Goal: Transaction & Acquisition: Purchase product/service

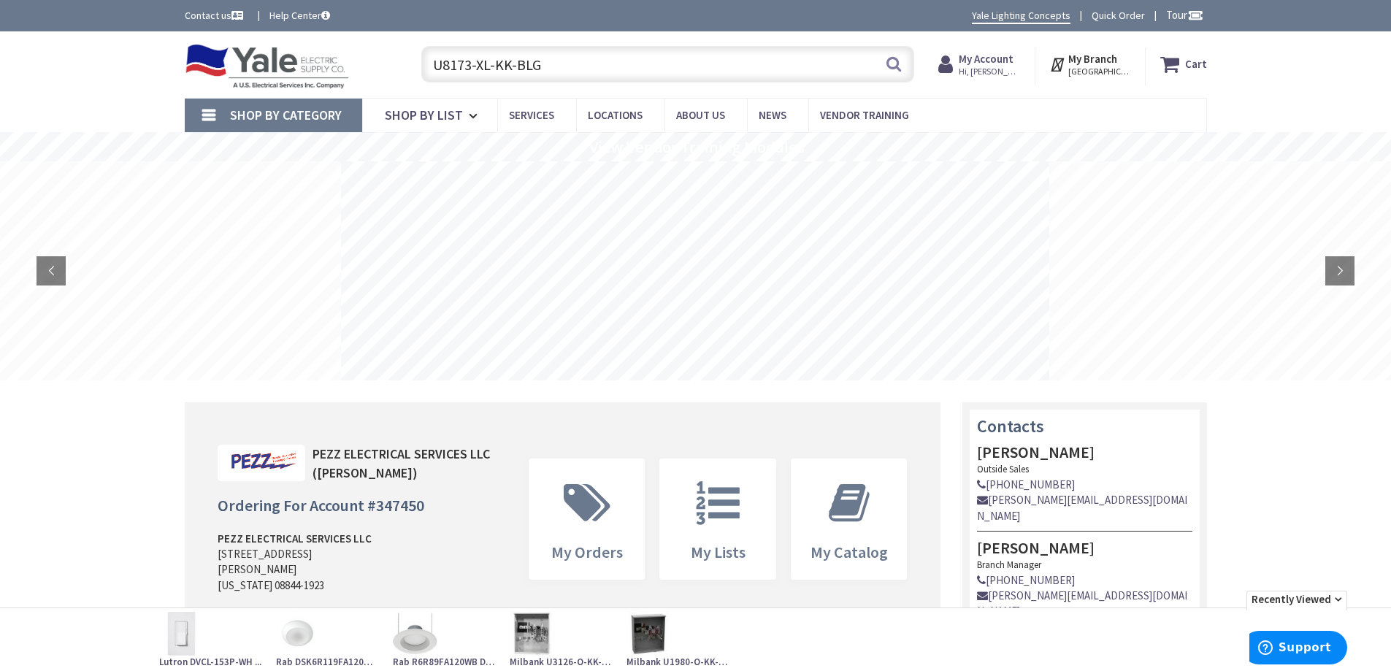
drag, startPoint x: 437, startPoint y: 56, endPoint x: 453, endPoint y: 68, distance: 19.3
click at [438, 58] on input "U8173-XL-KK-BLG" at bounding box center [667, 64] width 493 height 37
type input "U8173-XL-KK-BLG"
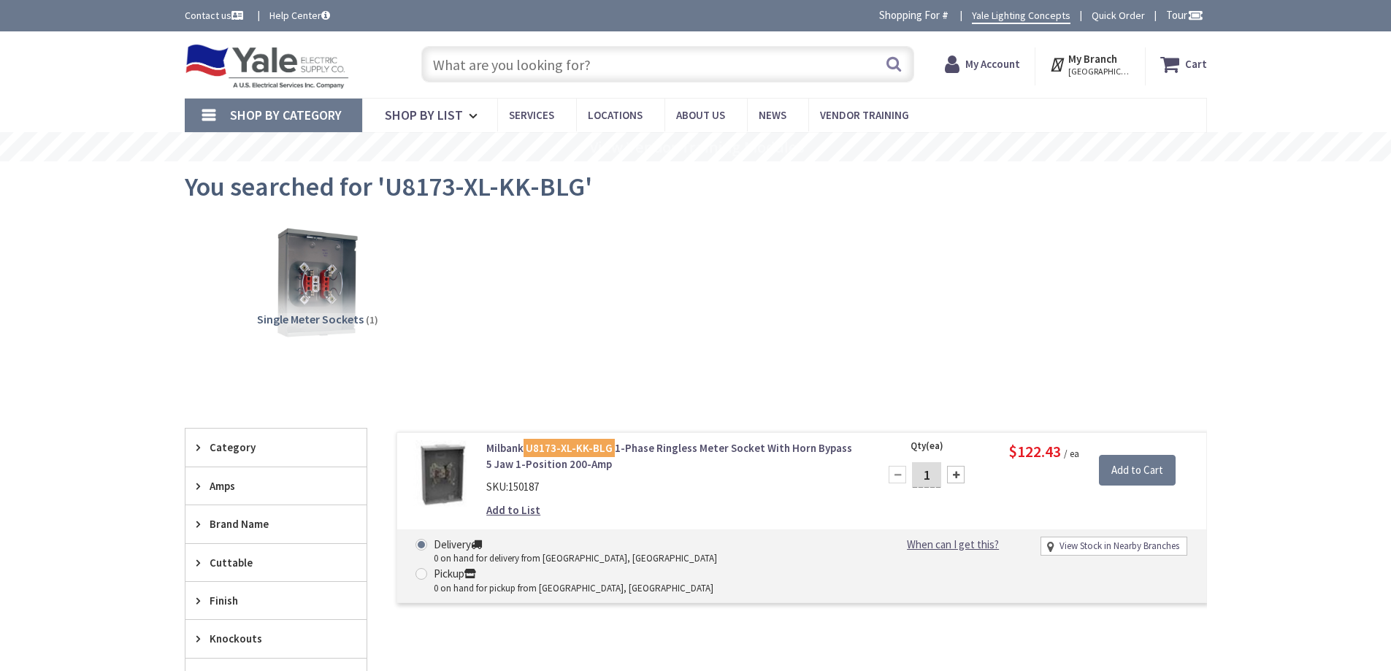
type input "[GEOGRAPHIC_DATA], [GEOGRAPHIC_DATA]"
click at [559, 72] on input "text" at bounding box center [667, 64] width 493 height 37
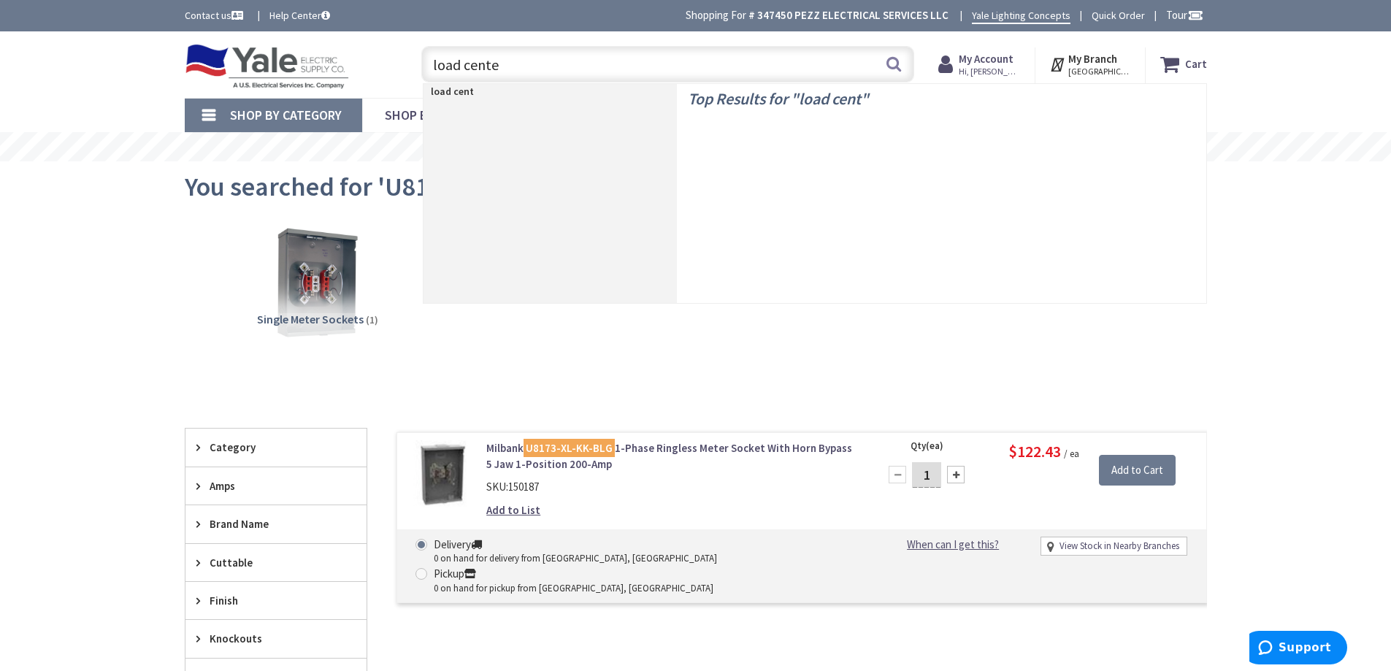
type input "load center"
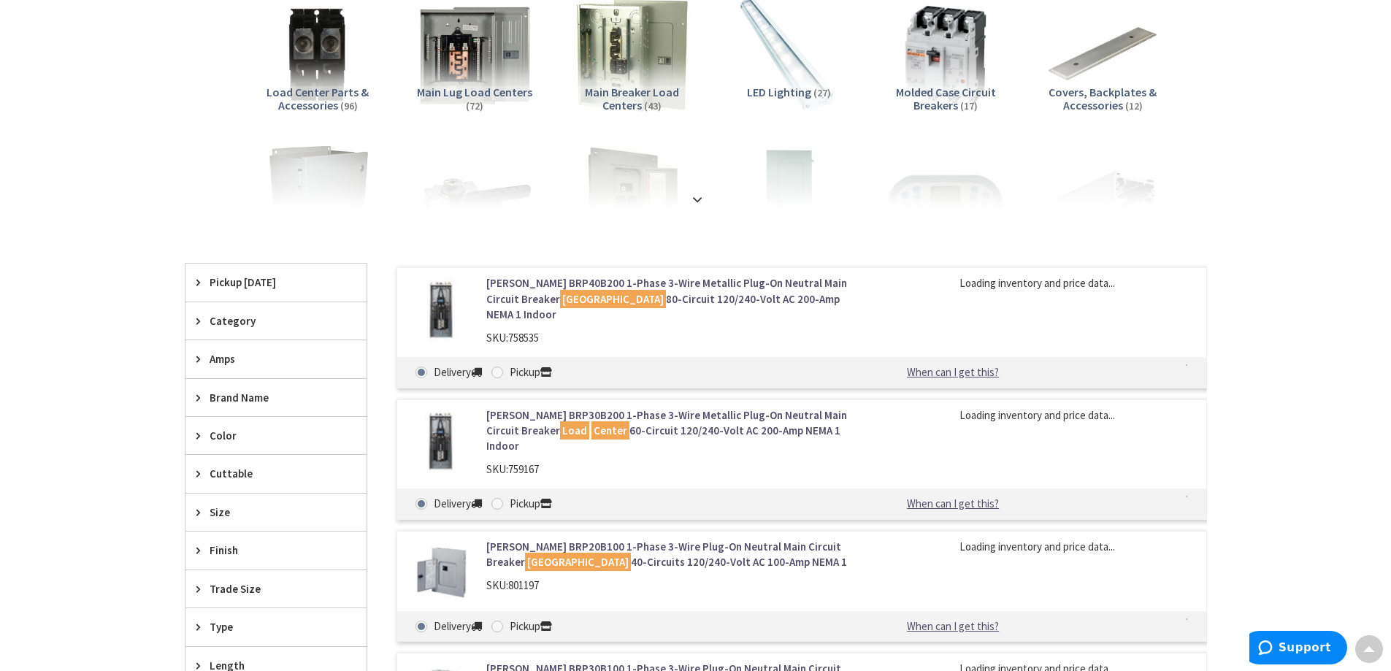
scroll to position [73, 0]
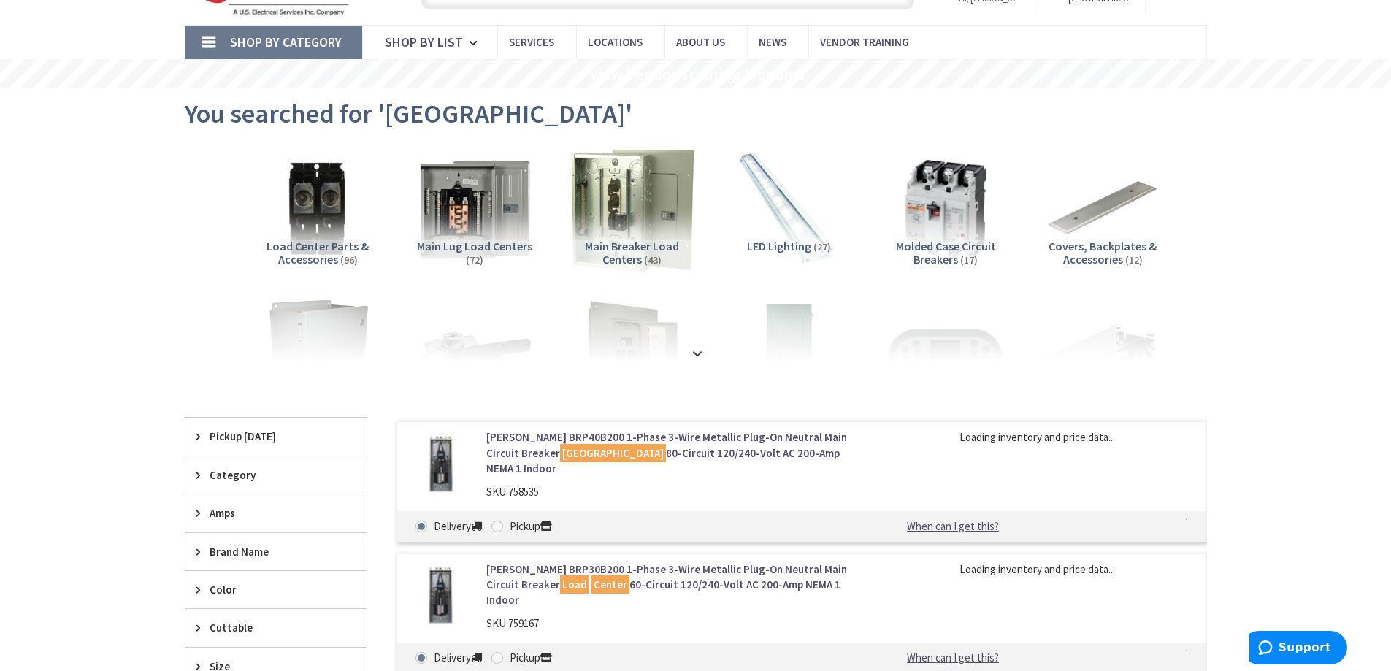
click at [629, 217] on img at bounding box center [631, 209] width 132 height 132
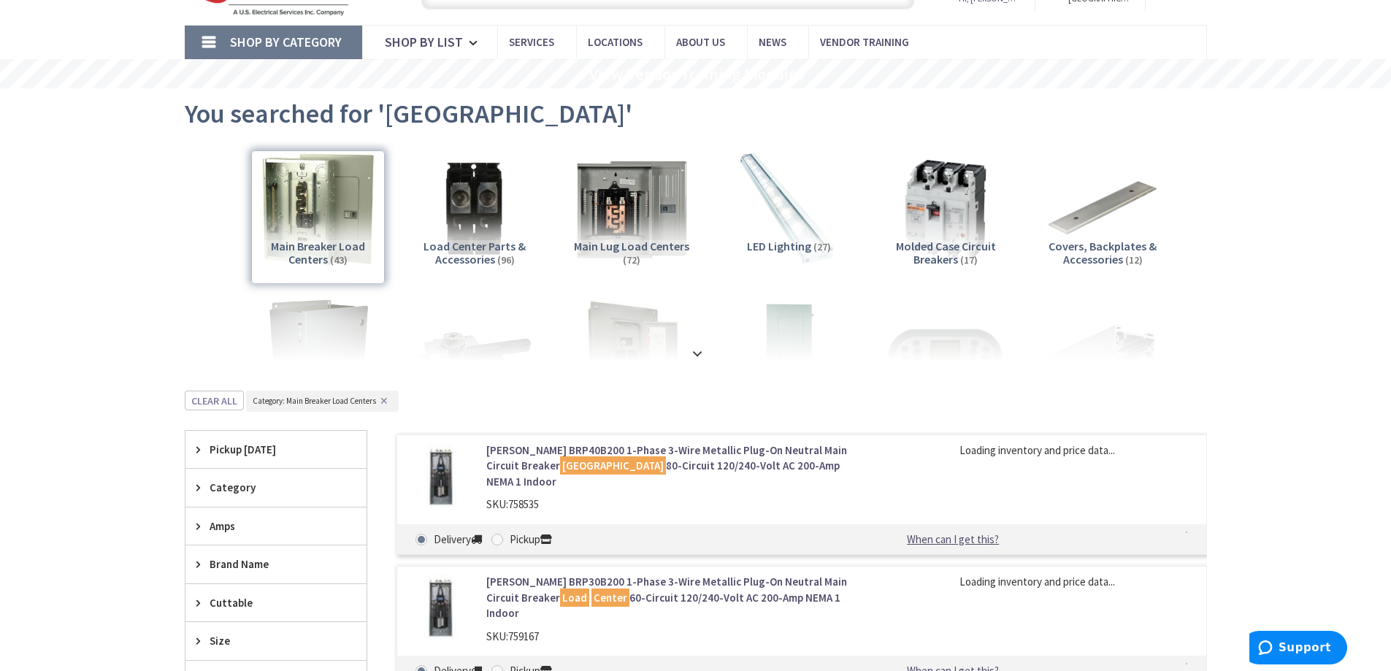
scroll to position [464, 0]
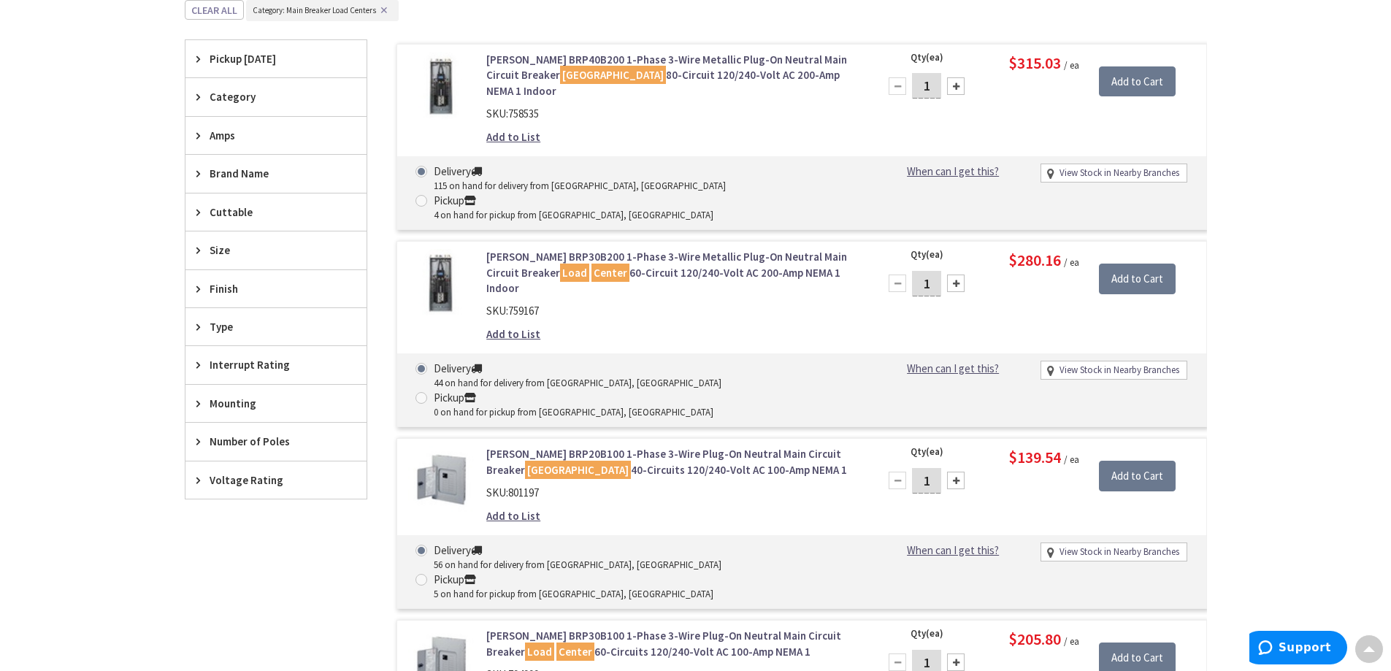
click at [245, 135] on span "Amps" at bounding box center [269, 135] width 119 height 15
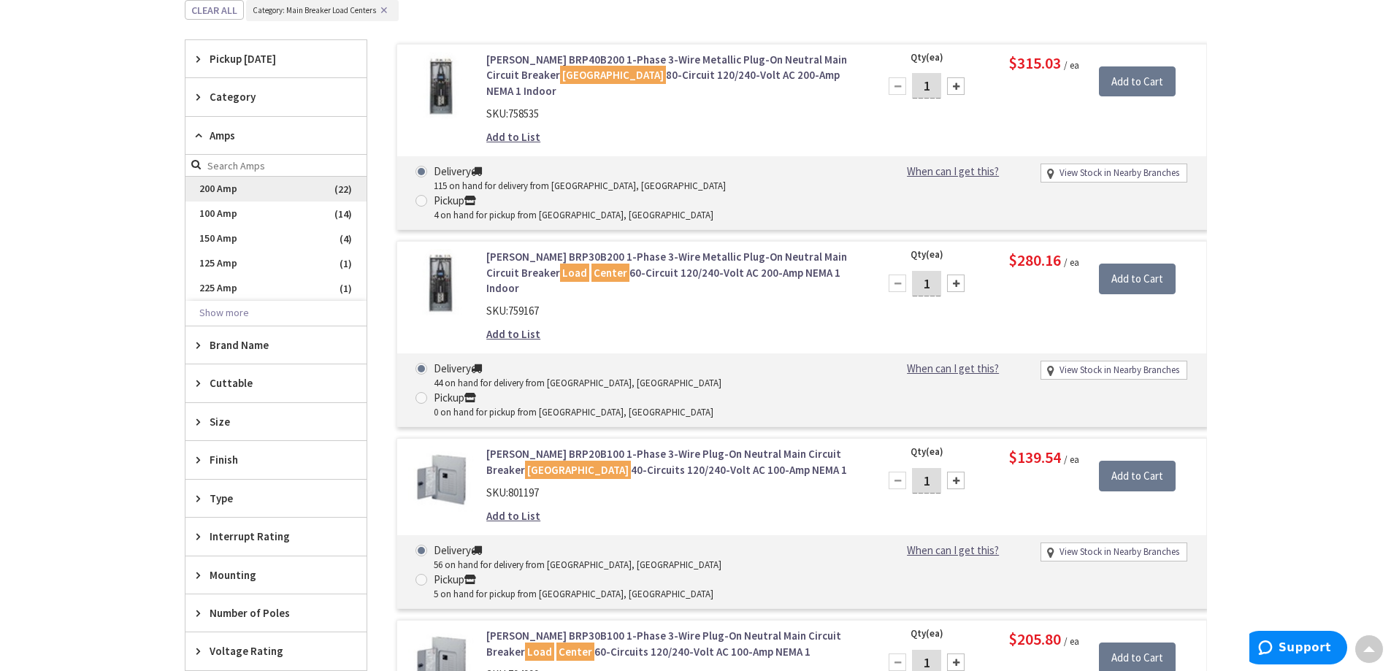
click at [237, 188] on span "200 Amp" at bounding box center [275, 189] width 181 height 25
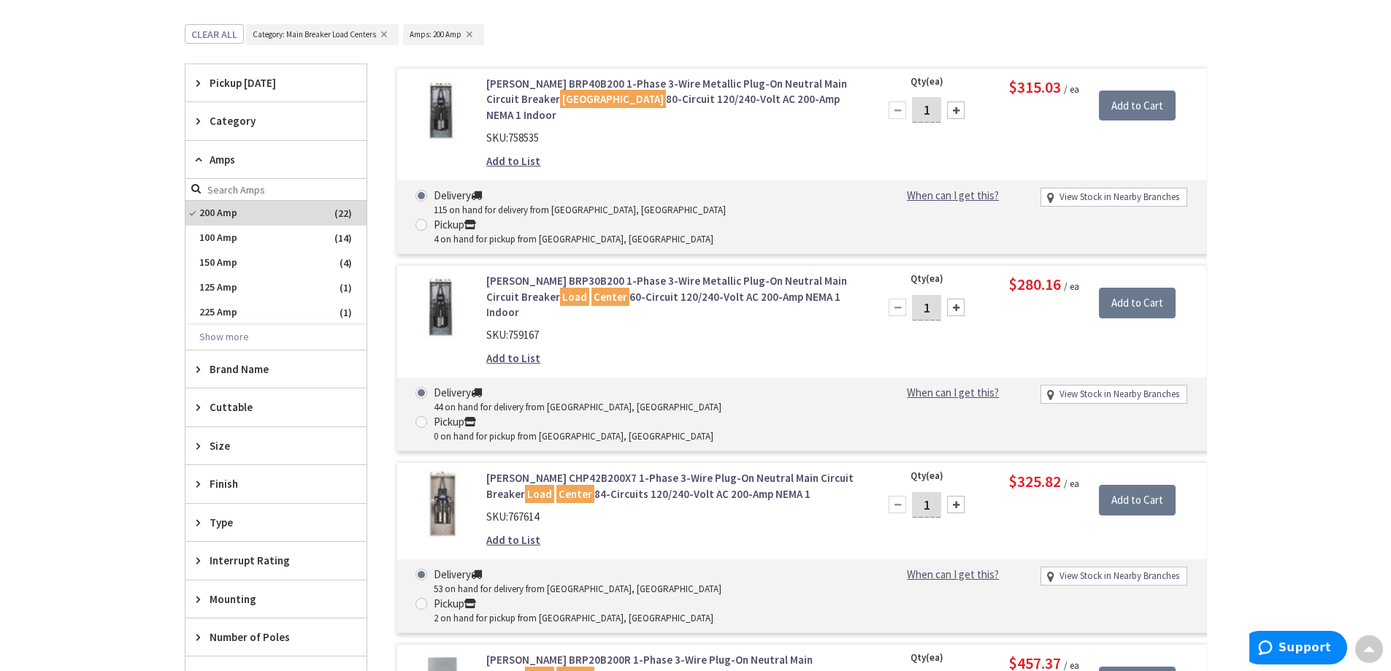
scroll to position [551, 0]
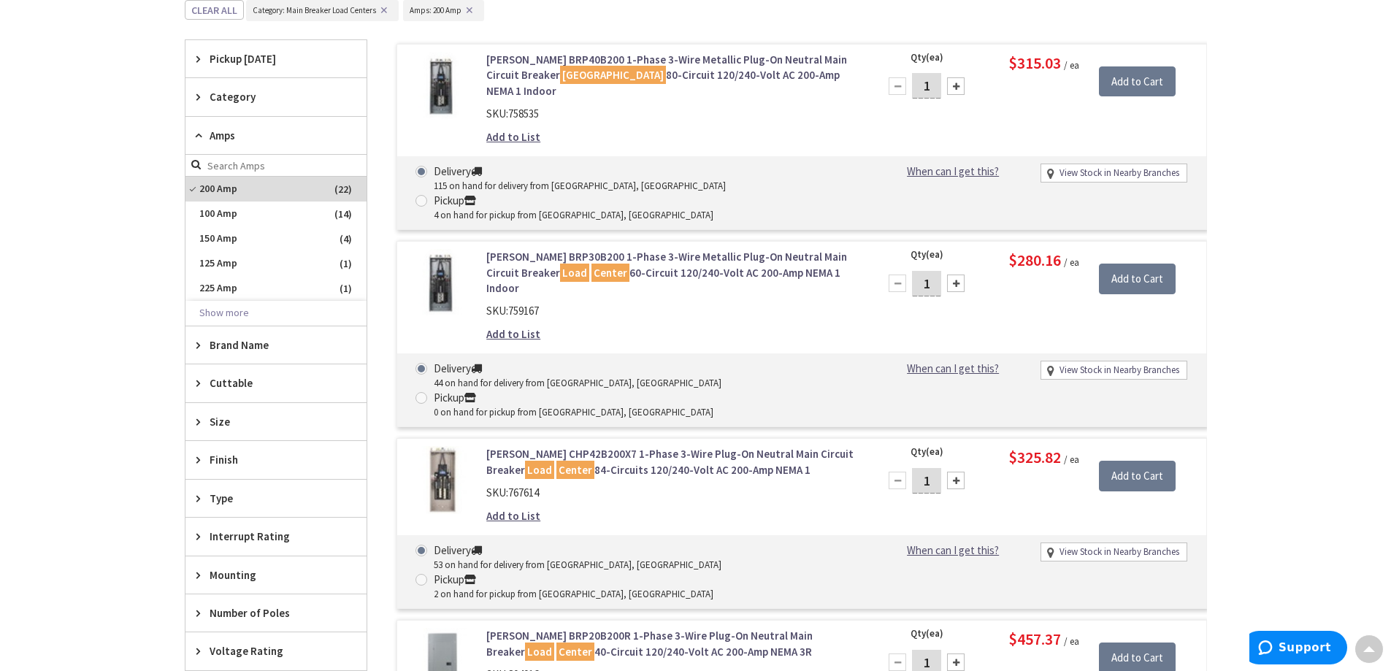
click at [266, 348] on span "Brand Name" at bounding box center [269, 344] width 119 height 15
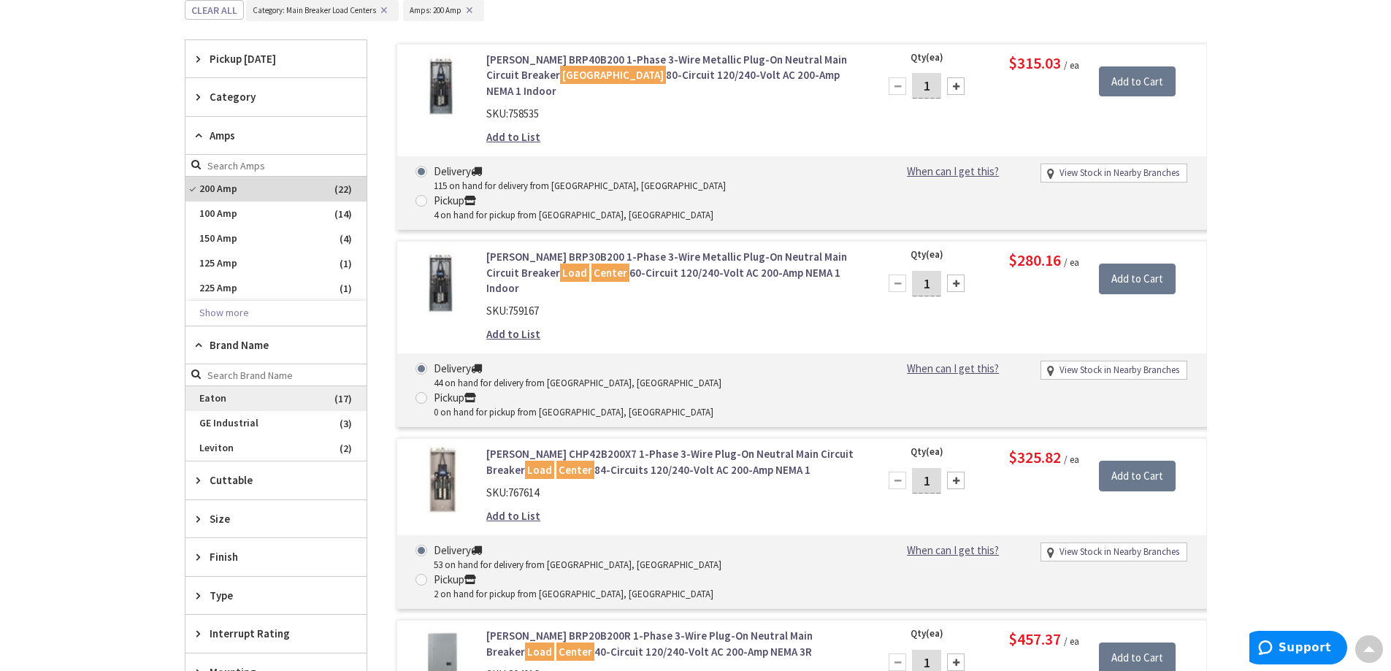
click at [238, 397] on span "Eaton" at bounding box center [275, 398] width 181 height 25
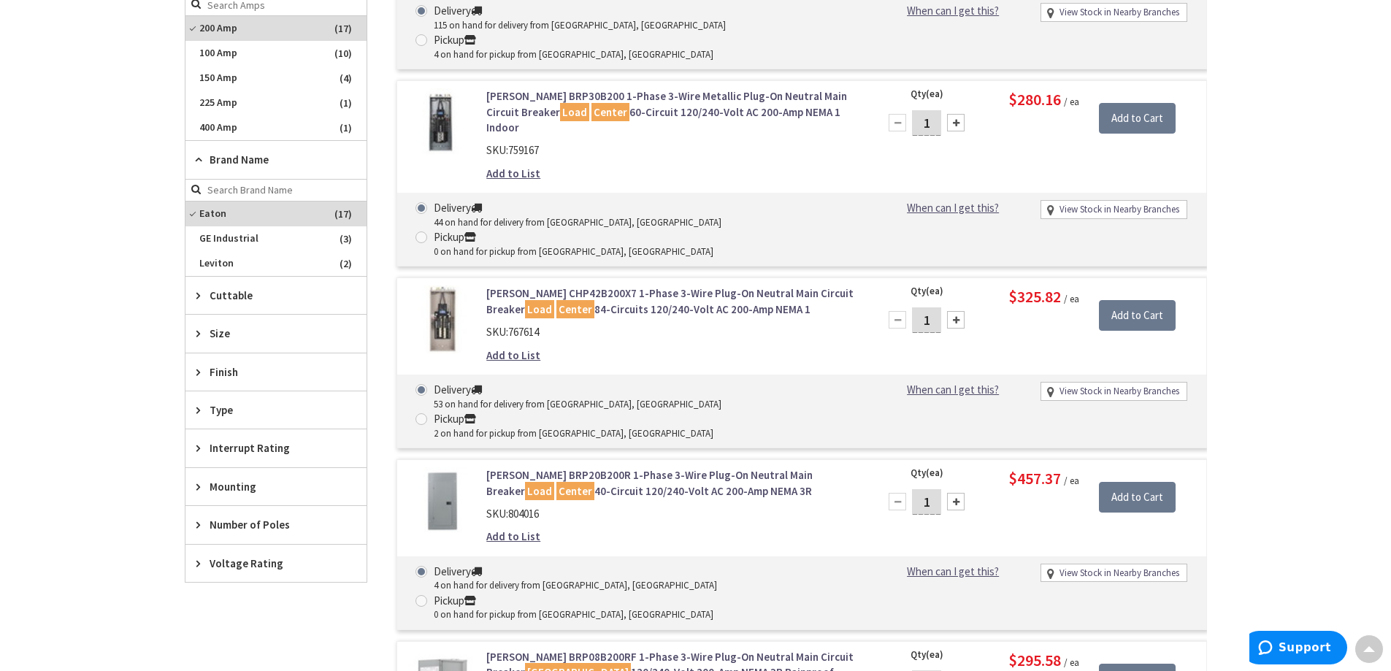
scroll to position [697, 0]
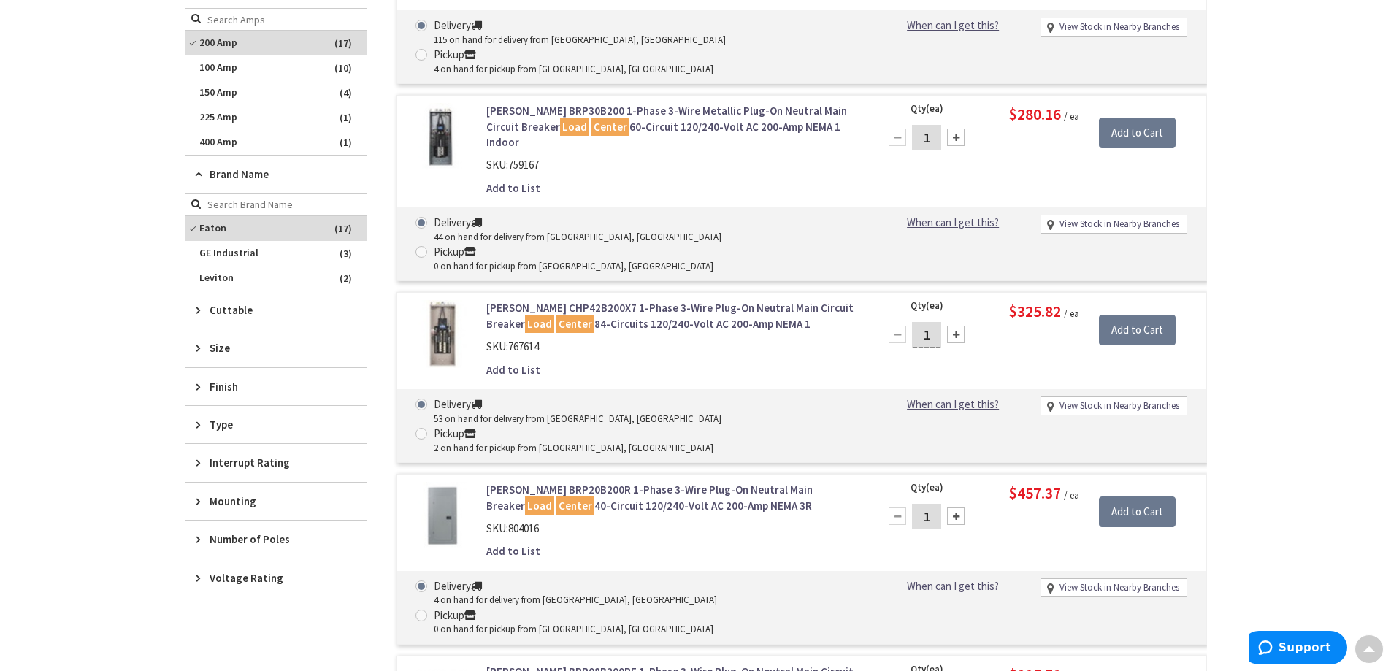
click at [628, 300] on link "Eaton CHP42B200X7 1-Phase 3-Wire Plug-On Neutral Main Circuit Breaker Load Cent…" at bounding box center [672, 315] width 372 height 31
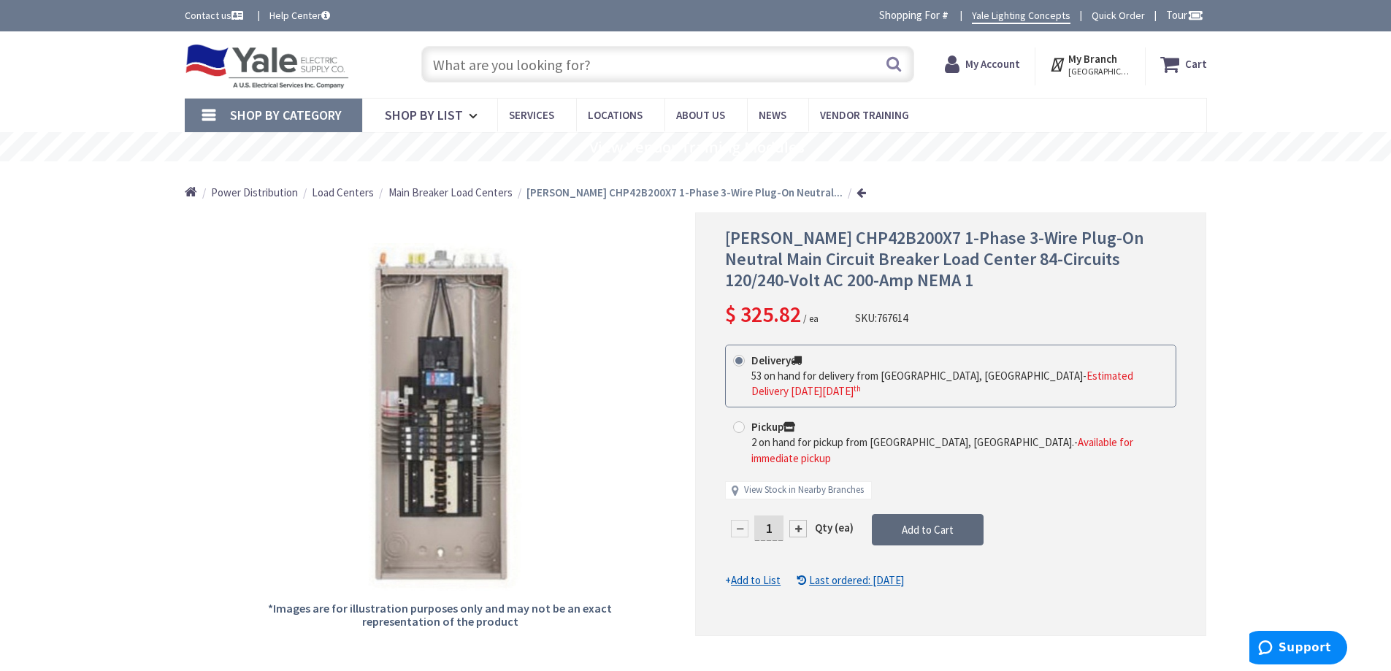
click at [973, 514] on button "Add to Cart" at bounding box center [928, 530] width 112 height 32
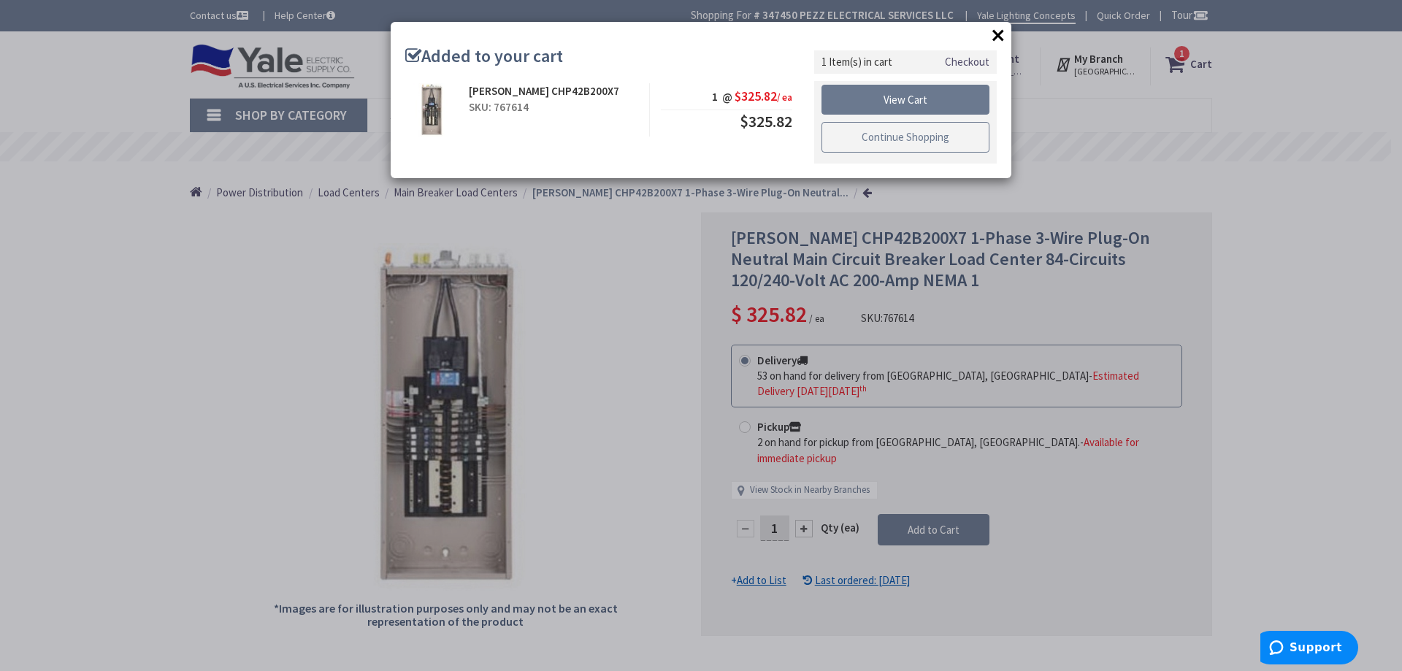
click at [943, 137] on link "Continue Shopping" at bounding box center [905, 137] width 168 height 31
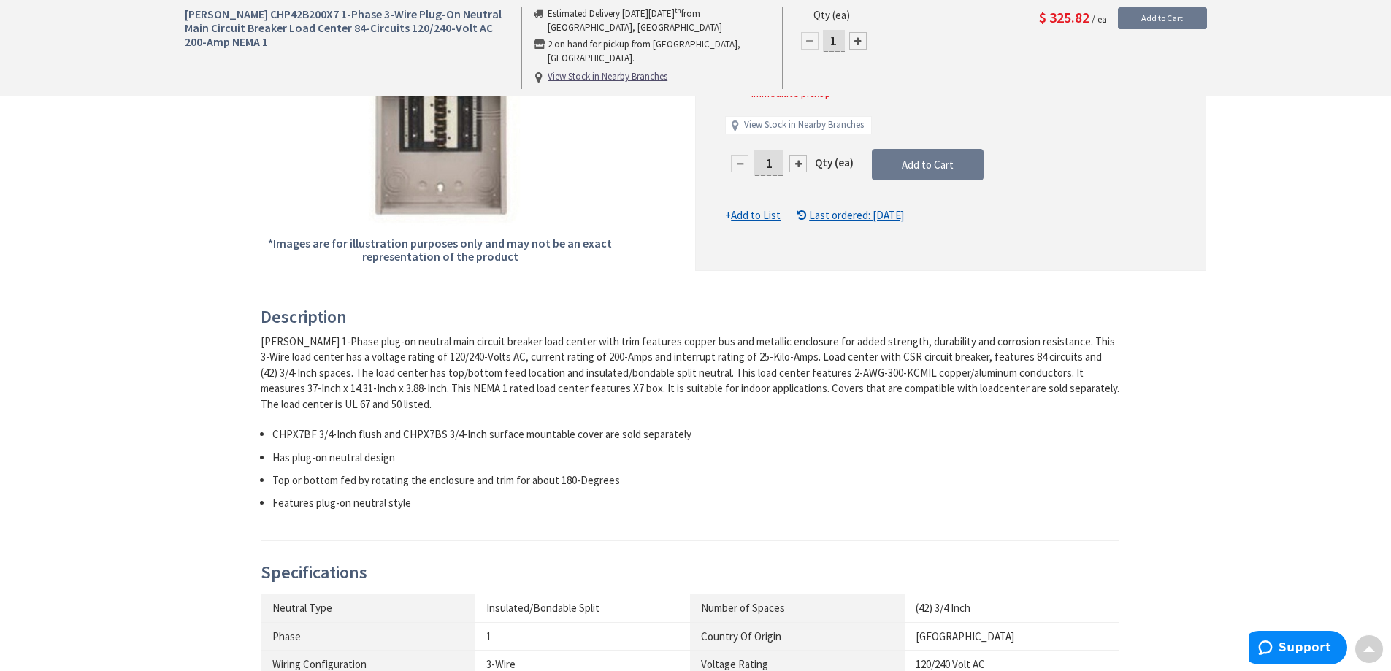
scroll to position [584, 0]
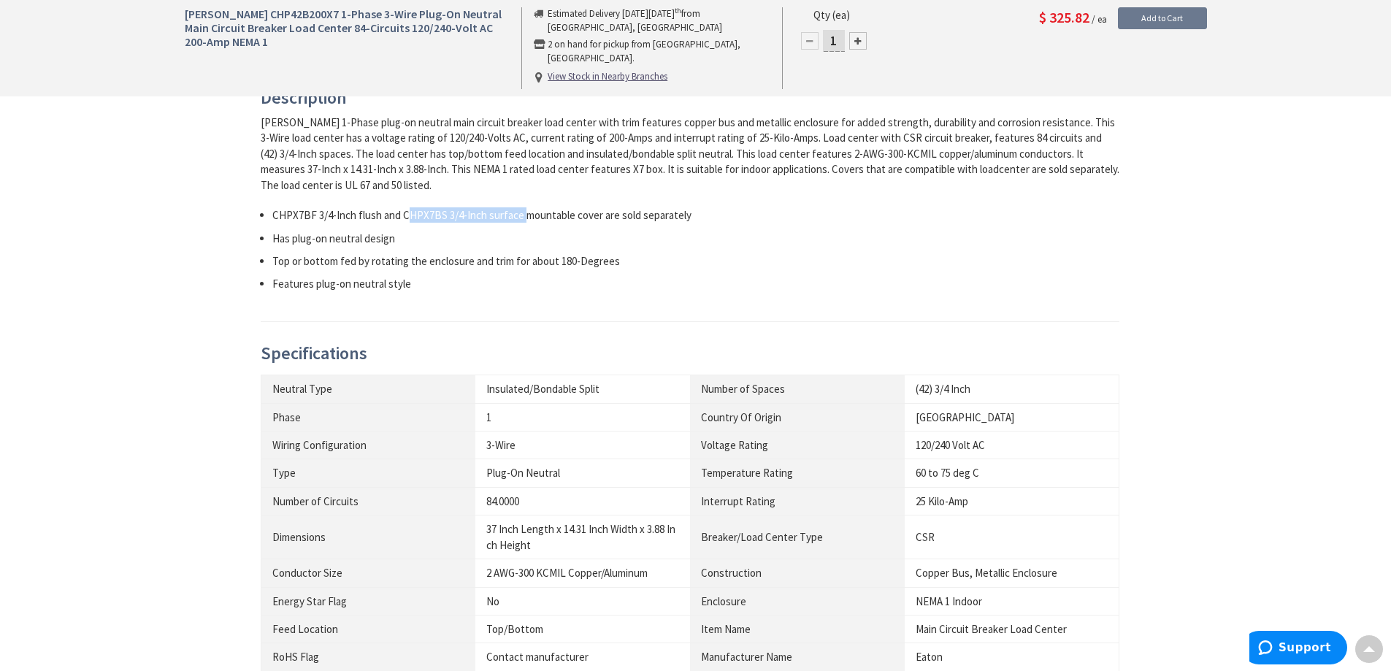
drag, startPoint x: 405, startPoint y: 214, endPoint x: 521, endPoint y: 218, distance: 116.2
click at [521, 218] on li "CHPX7BF 3/4-Inch flush and CHPX7BS 3/4-Inch surface mountable cover are sold se…" at bounding box center [696, 214] width 848 height 15
click at [926, 281] on li "Features plug-on neutral style" at bounding box center [696, 283] width 848 height 15
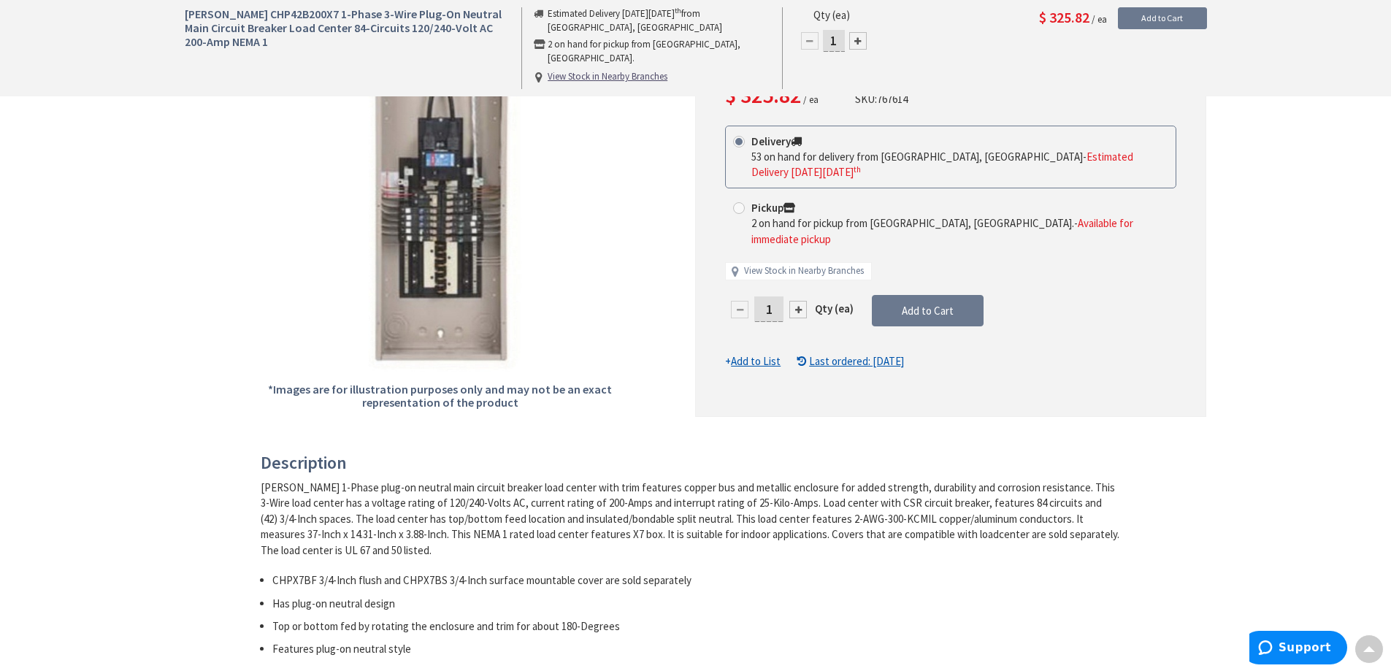
scroll to position [0, 0]
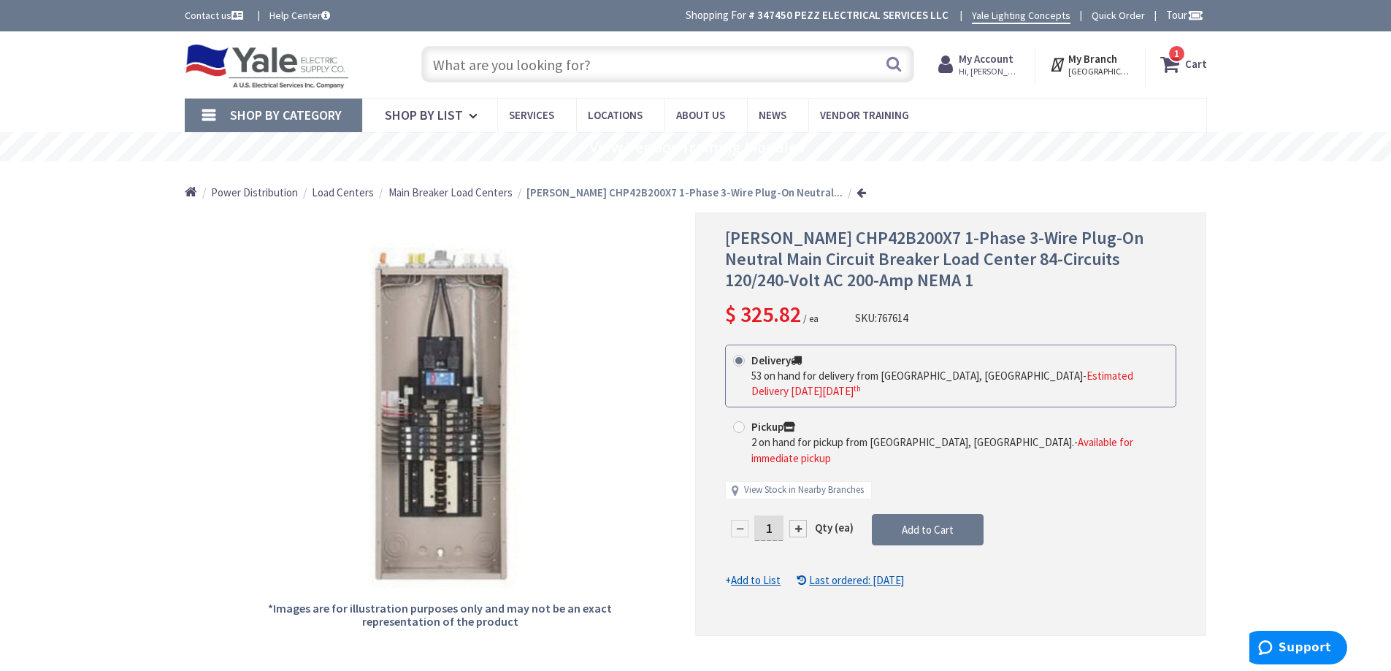
click at [567, 66] on input "text" at bounding box center [667, 64] width 493 height 37
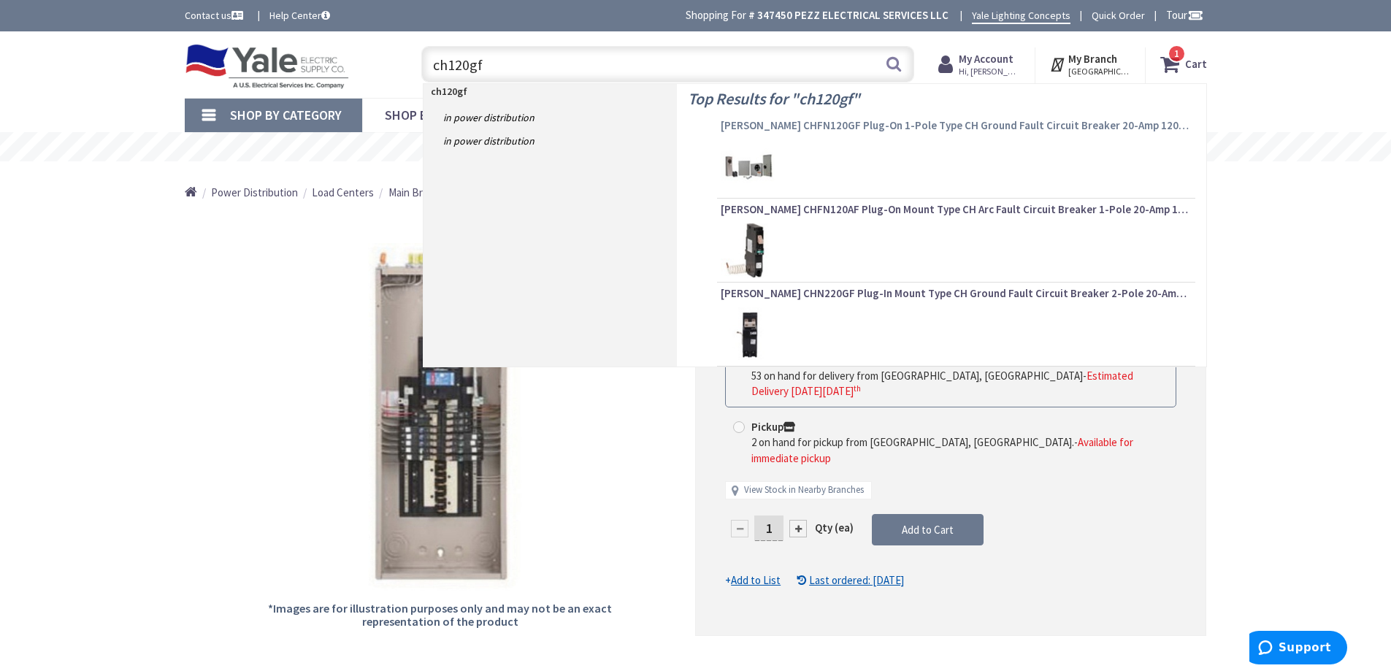
type input "ch120gf"
click at [851, 126] on span "[PERSON_NAME] CHFN120GF Plug-On 1-Pole Type CH Ground Fault Circuit Breaker 20-…" at bounding box center [956, 125] width 471 height 15
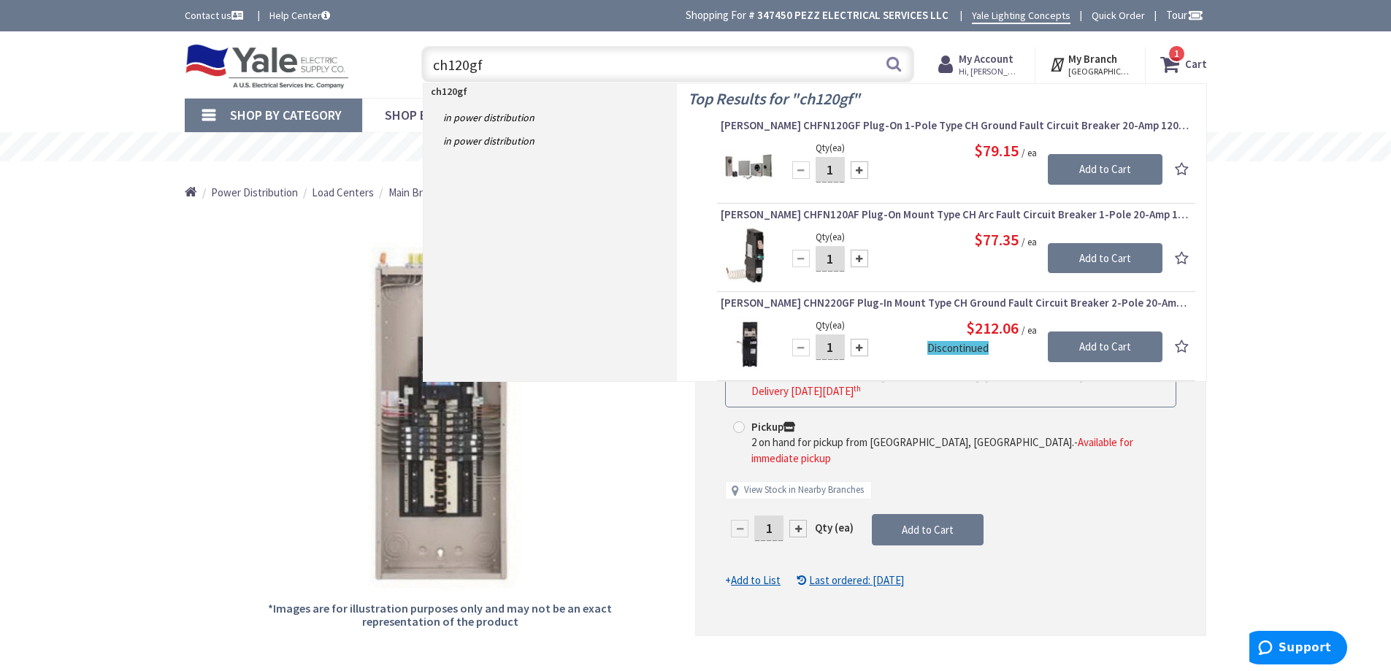
click at [842, 128] on span "[PERSON_NAME] CHFN120GF Plug-On 1-Pole Type CH Ground Fault Circuit Breaker 20-…" at bounding box center [956, 125] width 471 height 15
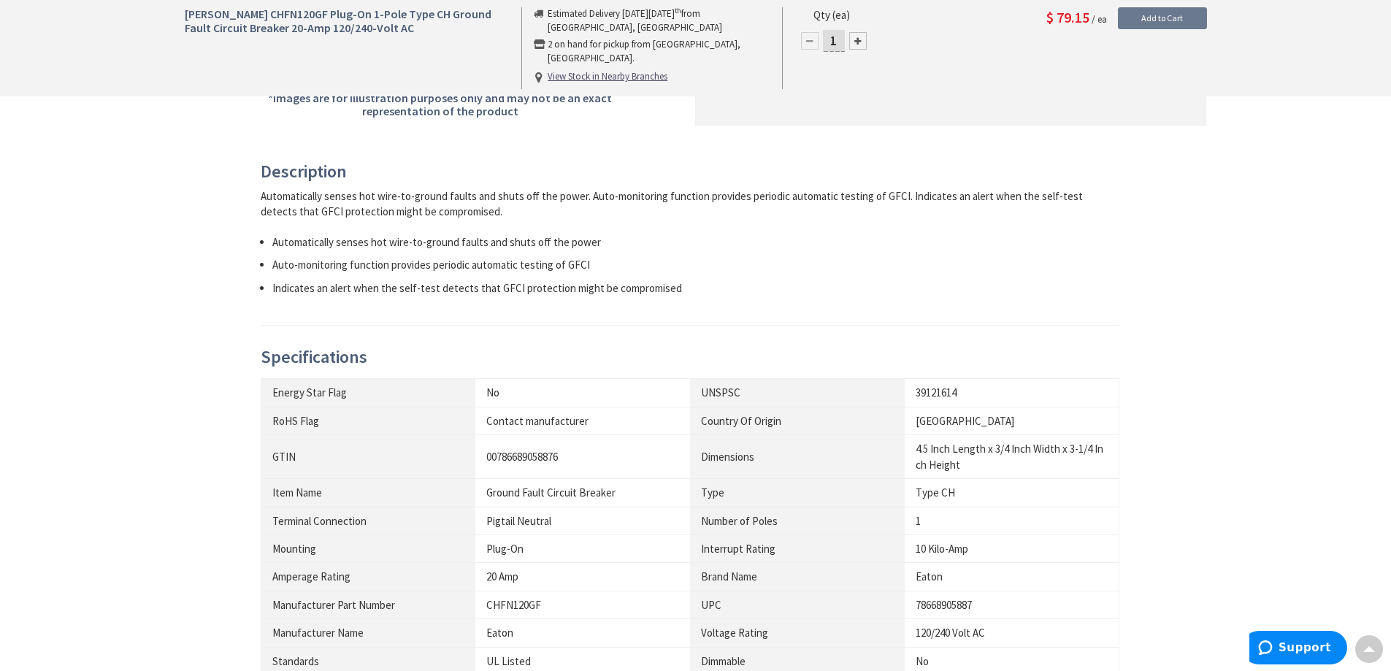
scroll to position [511, 0]
drag, startPoint x: 568, startPoint y: 521, endPoint x: 494, endPoint y: 531, distance: 75.2
click at [494, 531] on td "Pigtail Neutral" at bounding box center [582, 520] width 215 height 28
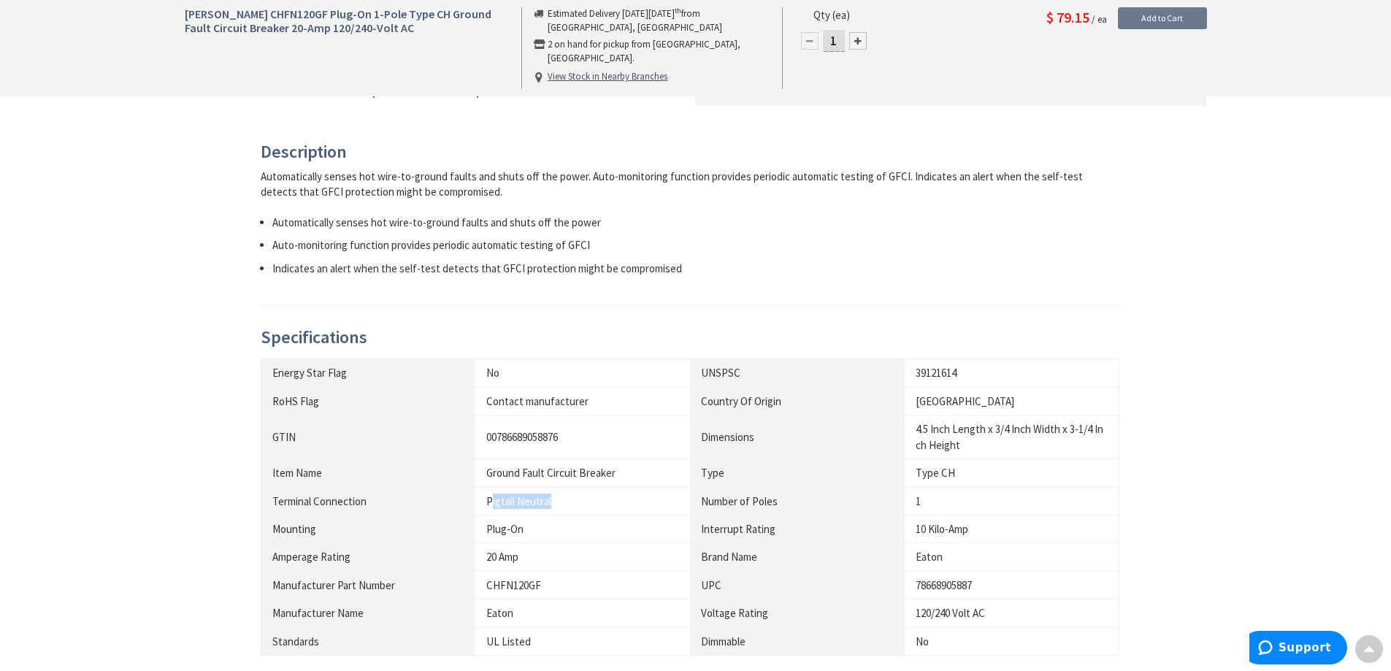
scroll to position [292, 0]
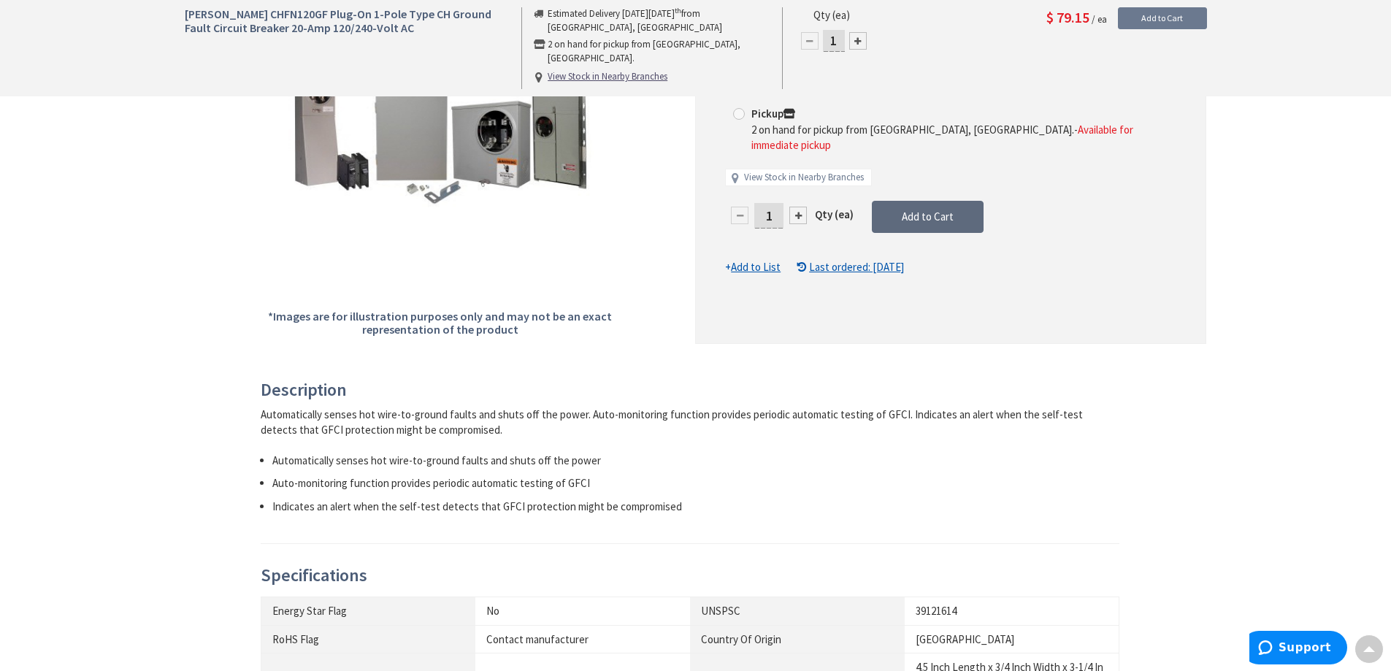
click at [925, 210] on span "Add to Cart" at bounding box center [928, 217] width 52 height 14
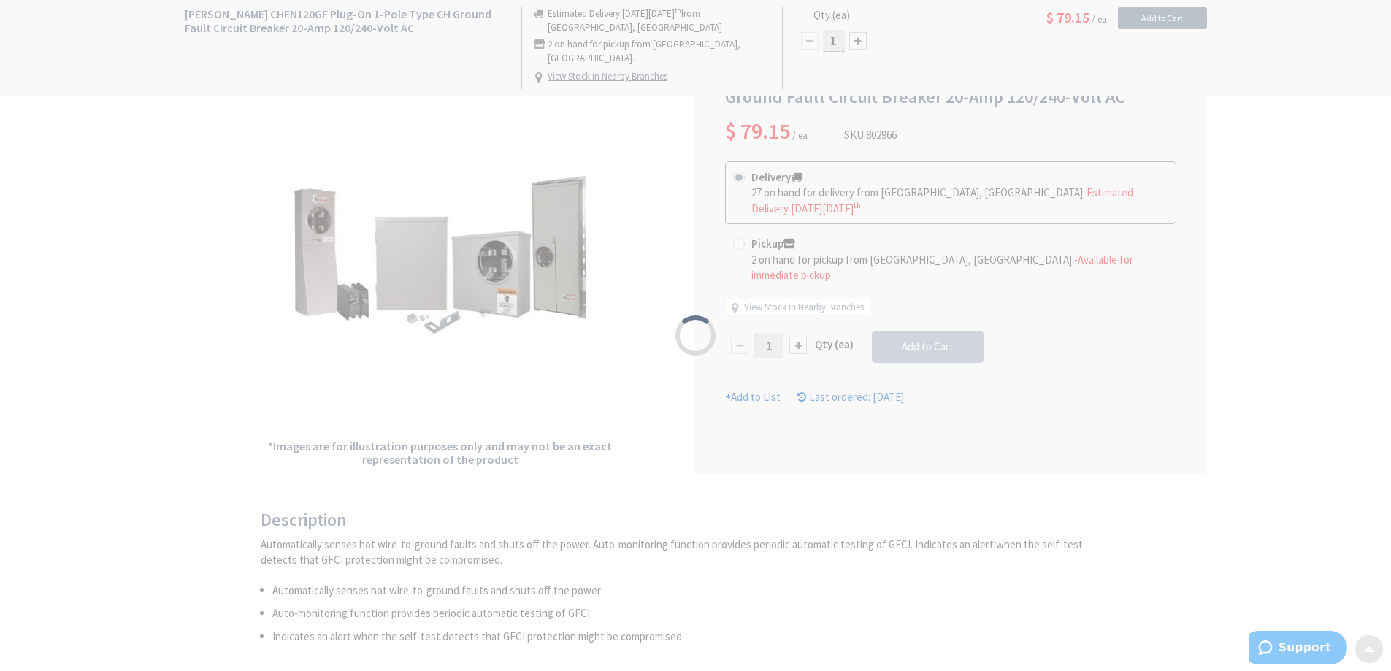
scroll to position [0, 0]
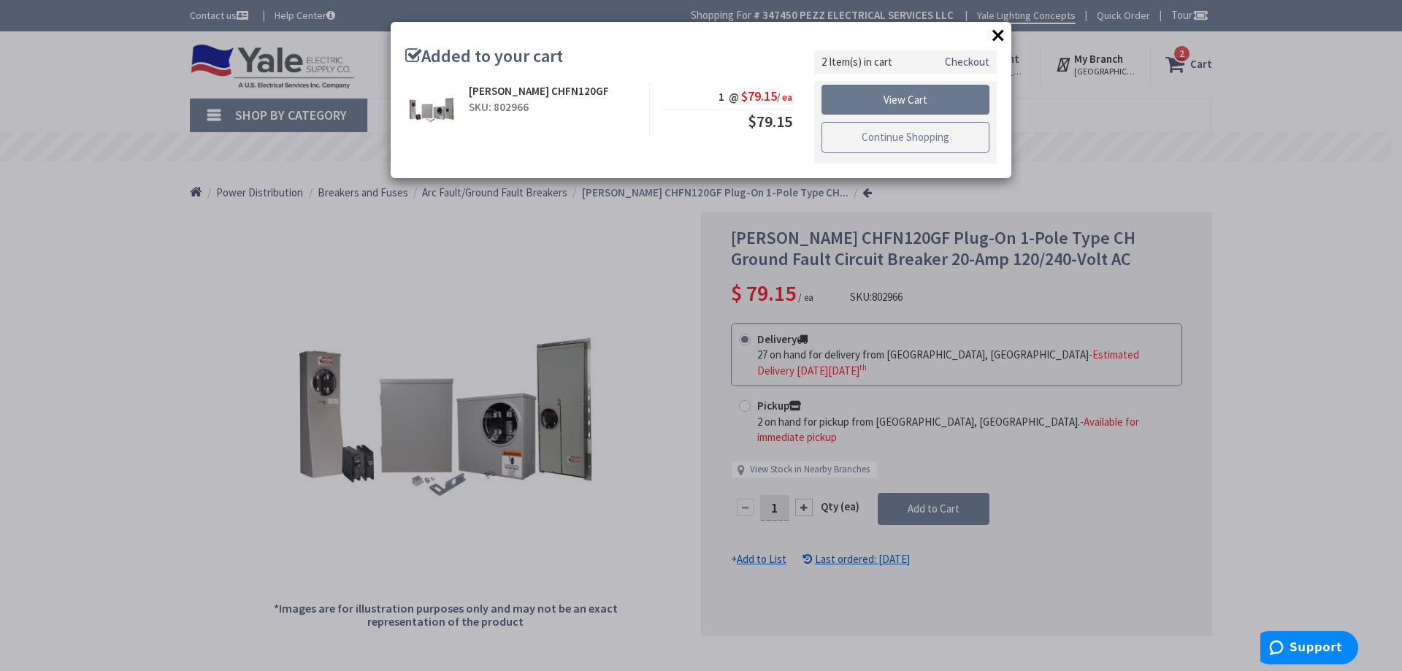
click at [870, 139] on link "Continue Shopping" at bounding box center [905, 137] width 168 height 31
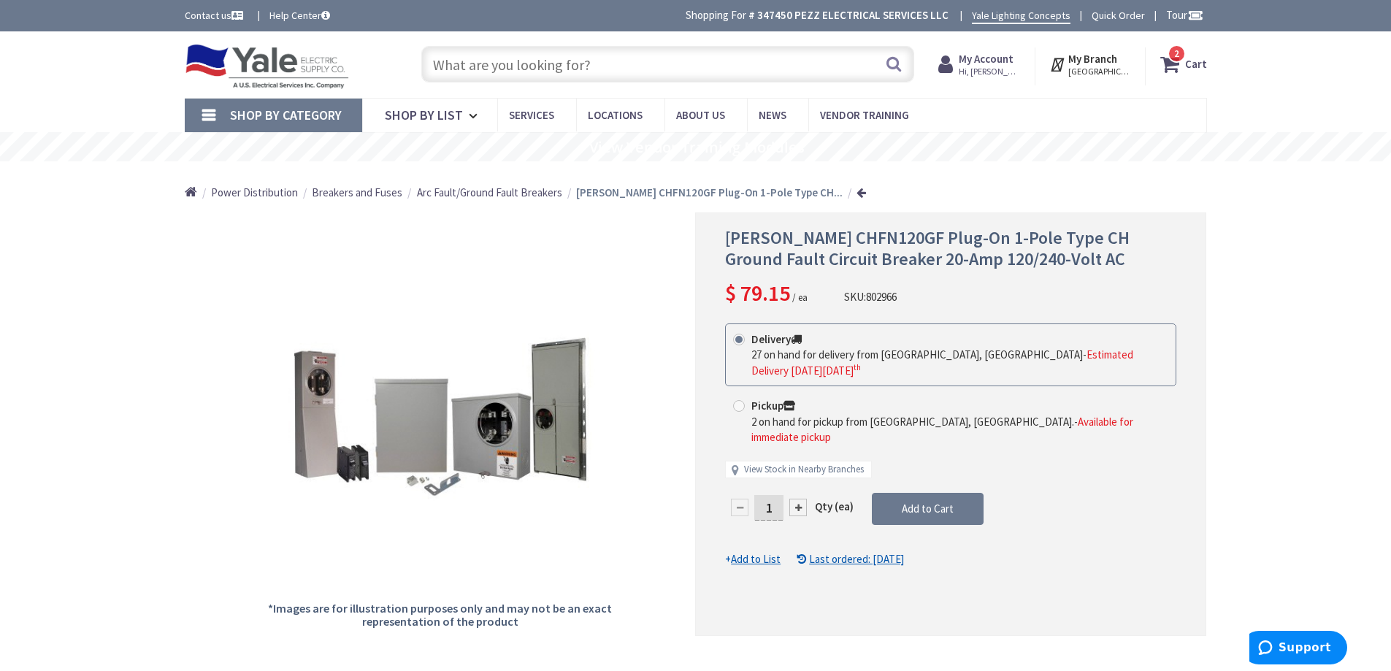
click at [727, 61] on input "text" at bounding box center [667, 64] width 493 height 37
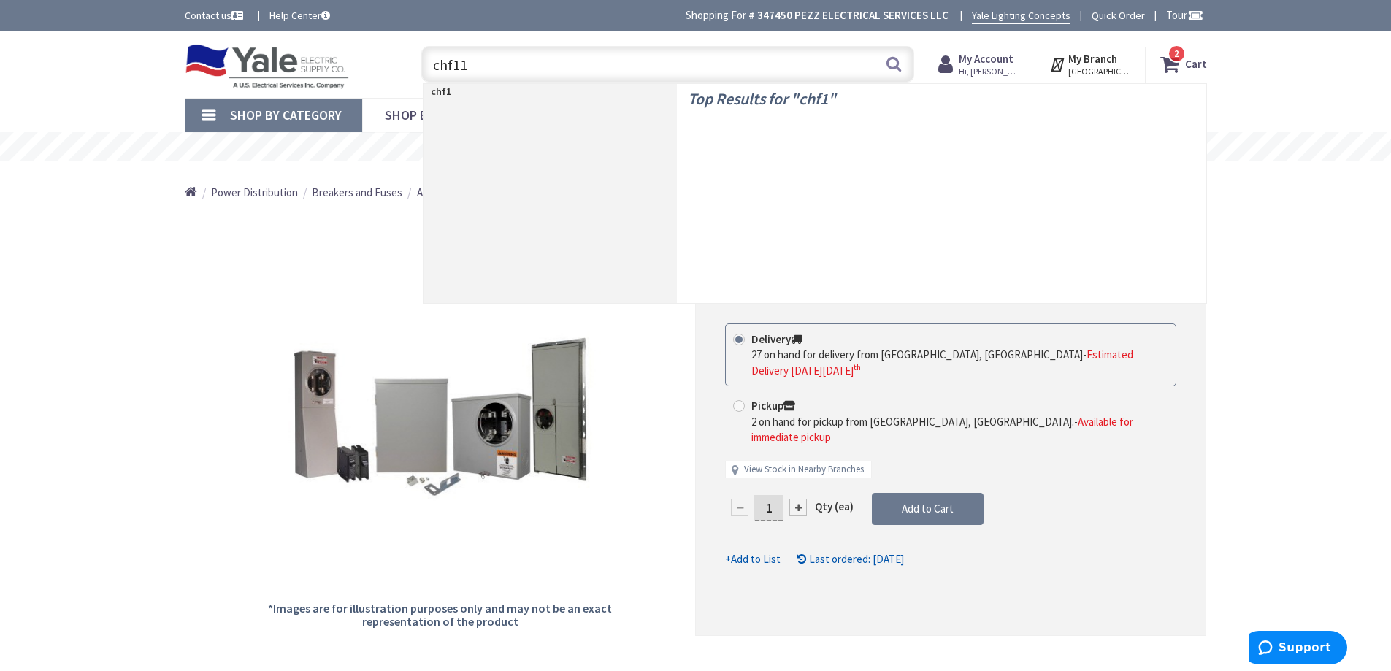
type input "chf115"
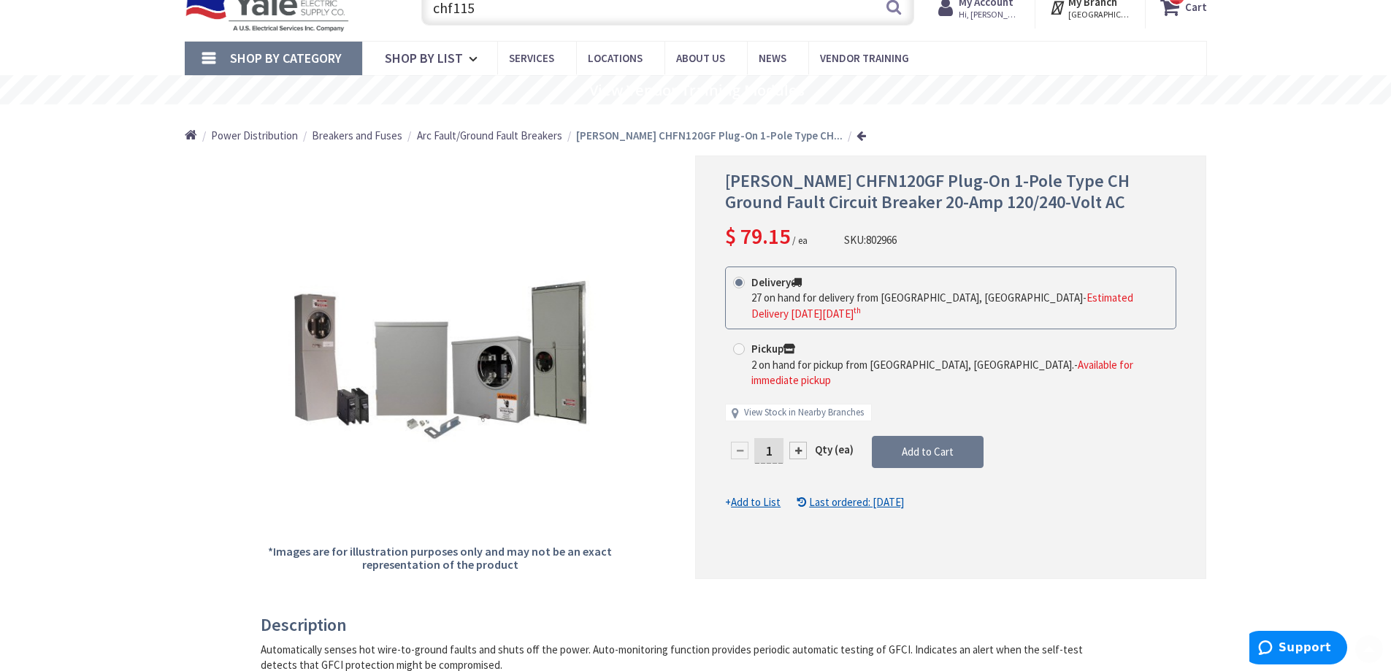
scroll to position [146, 0]
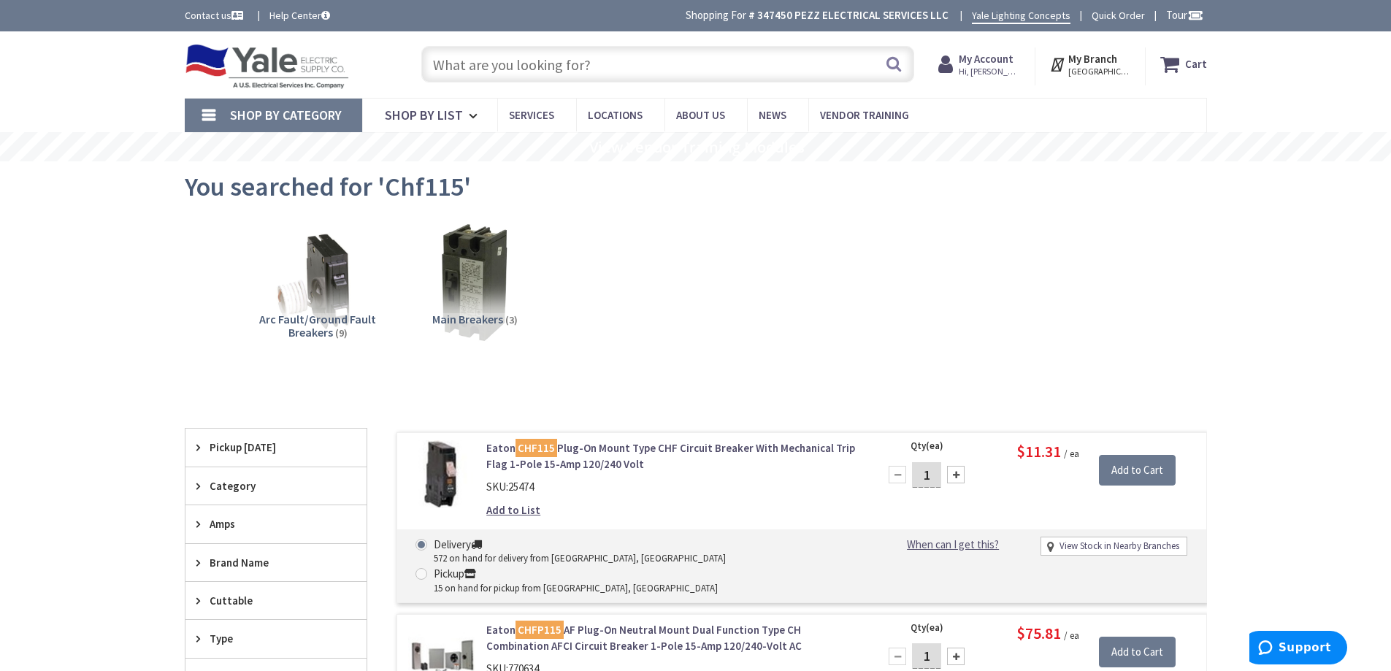
click at [955, 472] on div at bounding box center [956, 475] width 18 height 18
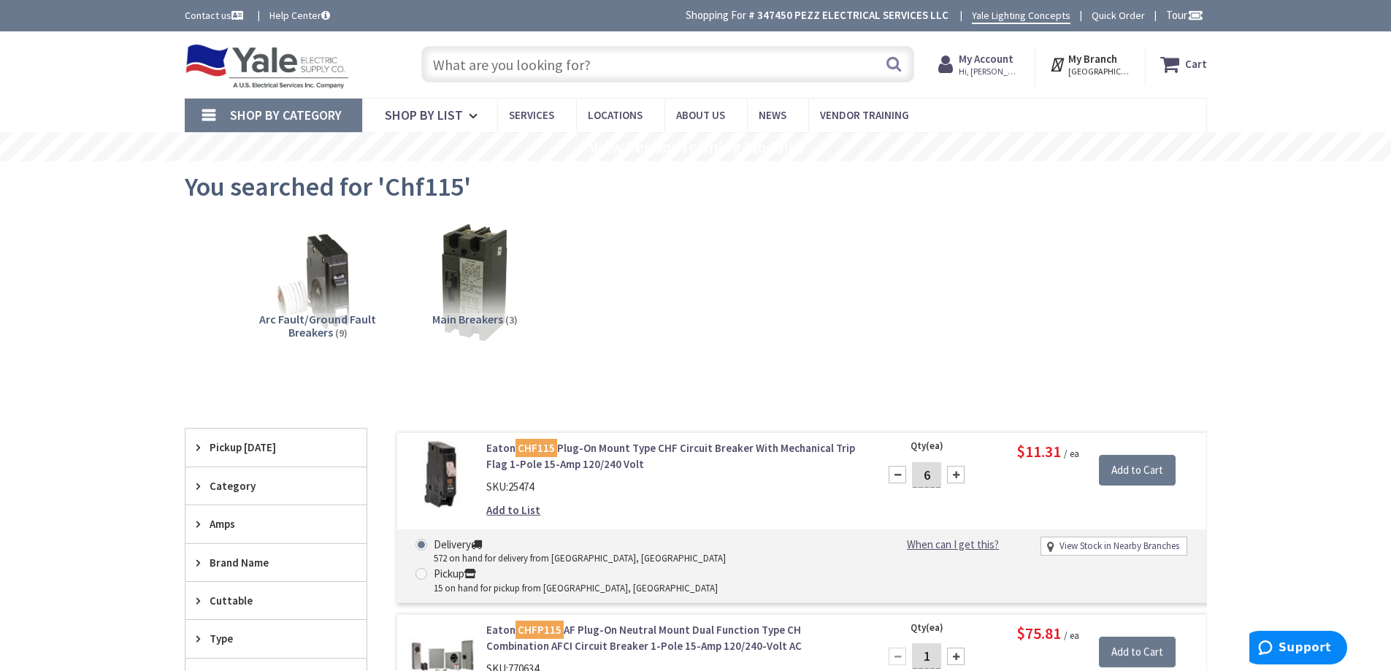
click at [955, 472] on div at bounding box center [956, 475] width 18 height 18
click at [956, 472] on div at bounding box center [956, 475] width 18 height 18
type input "10"
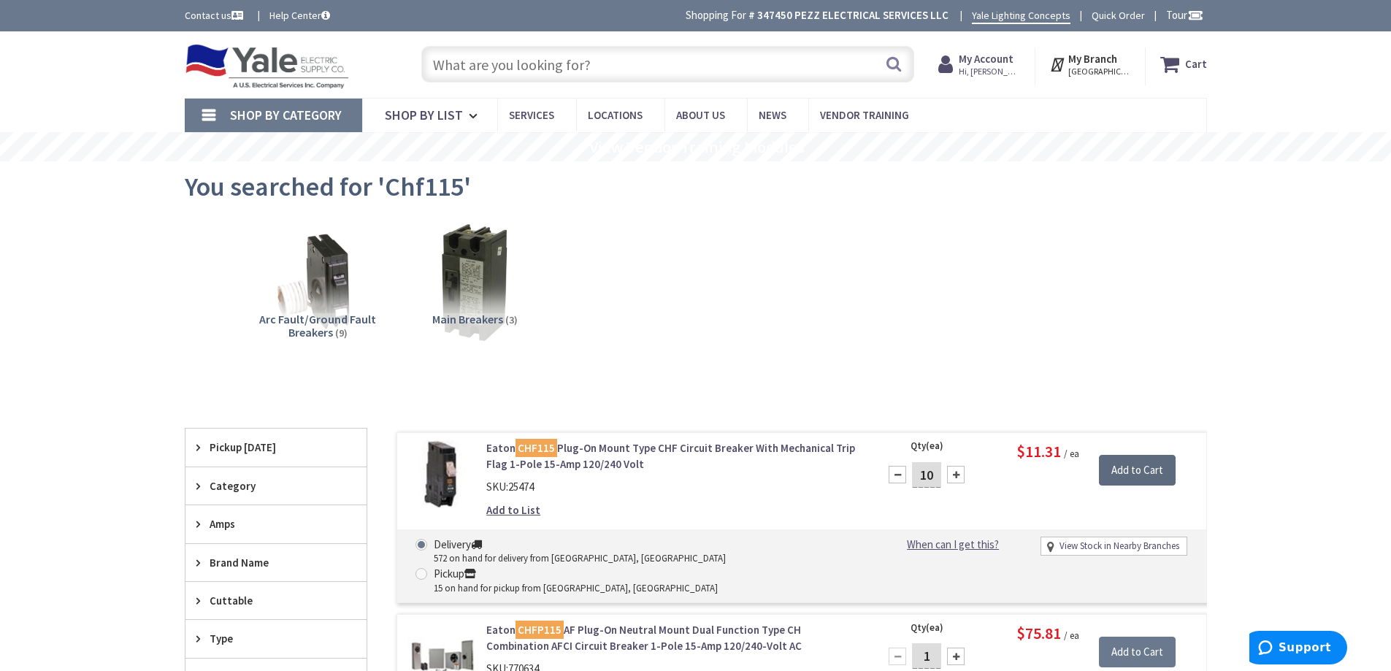
click at [1129, 475] on input "Add to Cart" at bounding box center [1137, 470] width 77 height 31
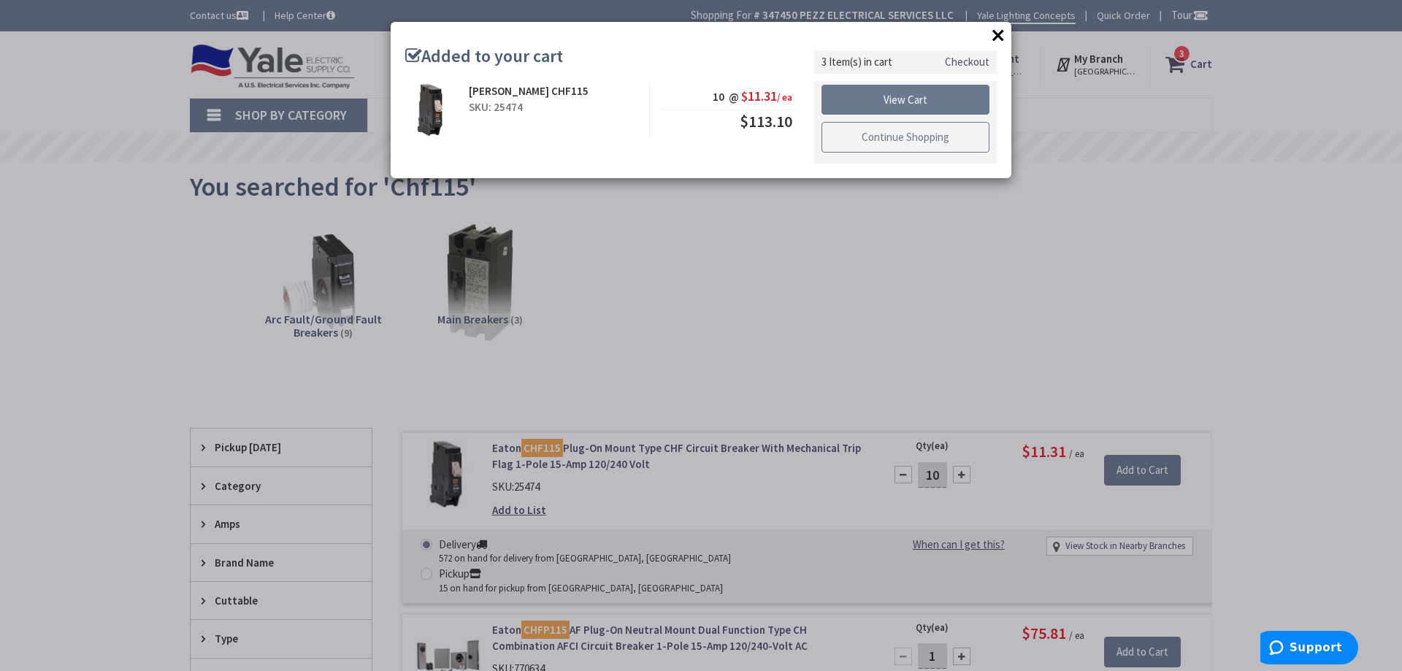
click at [887, 146] on link "Continue Shopping" at bounding box center [905, 137] width 168 height 31
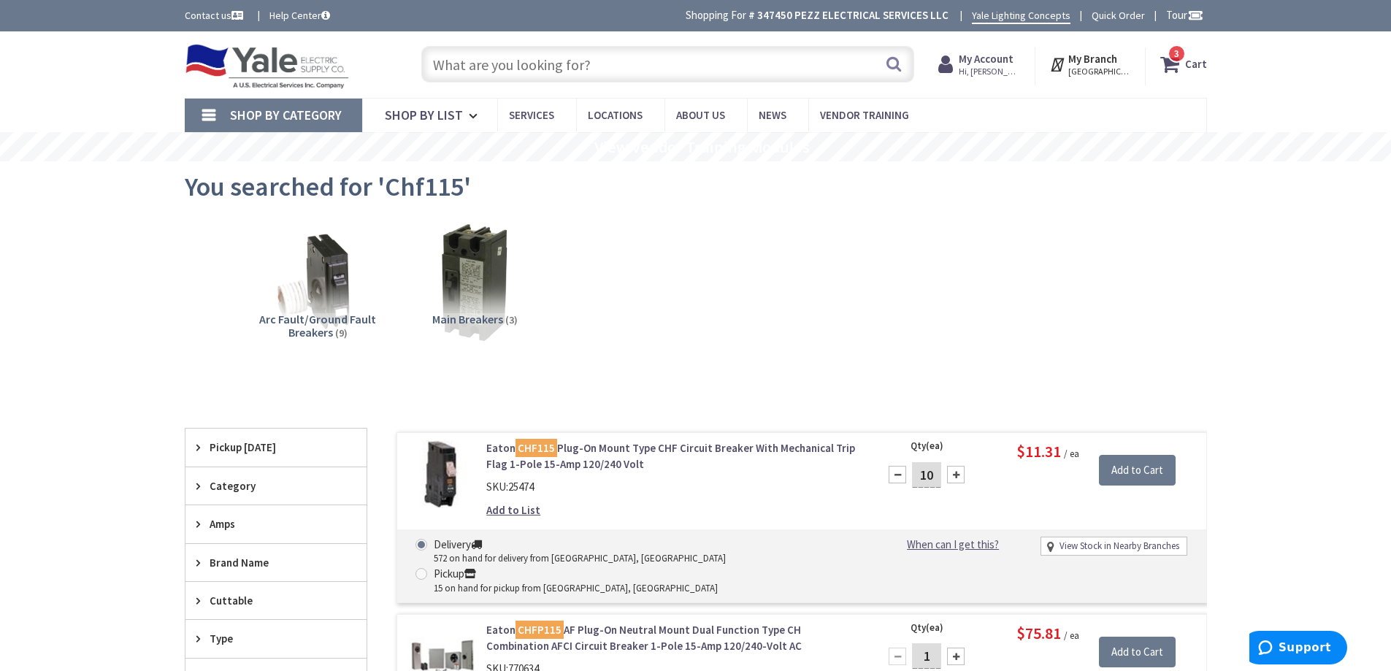
click at [1192, 61] on strong "Cart" at bounding box center [1196, 64] width 22 height 26
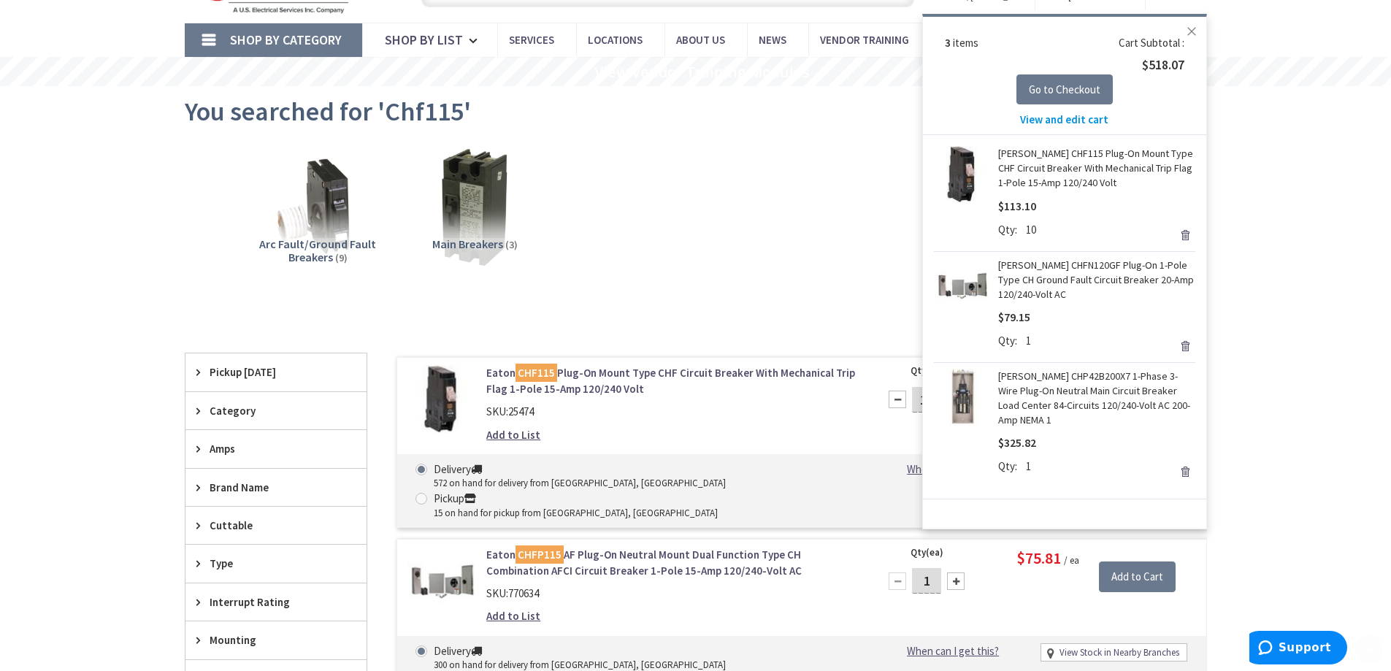
scroll to position [146, 0]
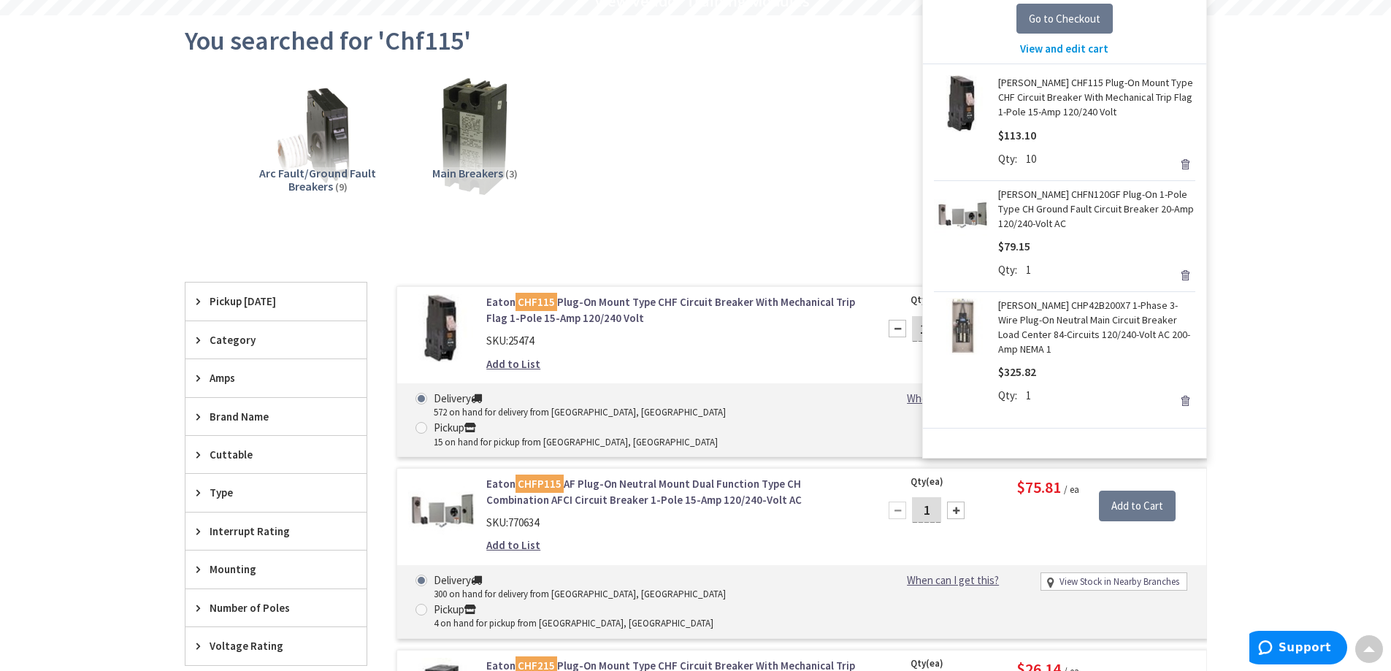
click at [1065, 46] on span "View and edit cart" at bounding box center [1064, 49] width 88 height 14
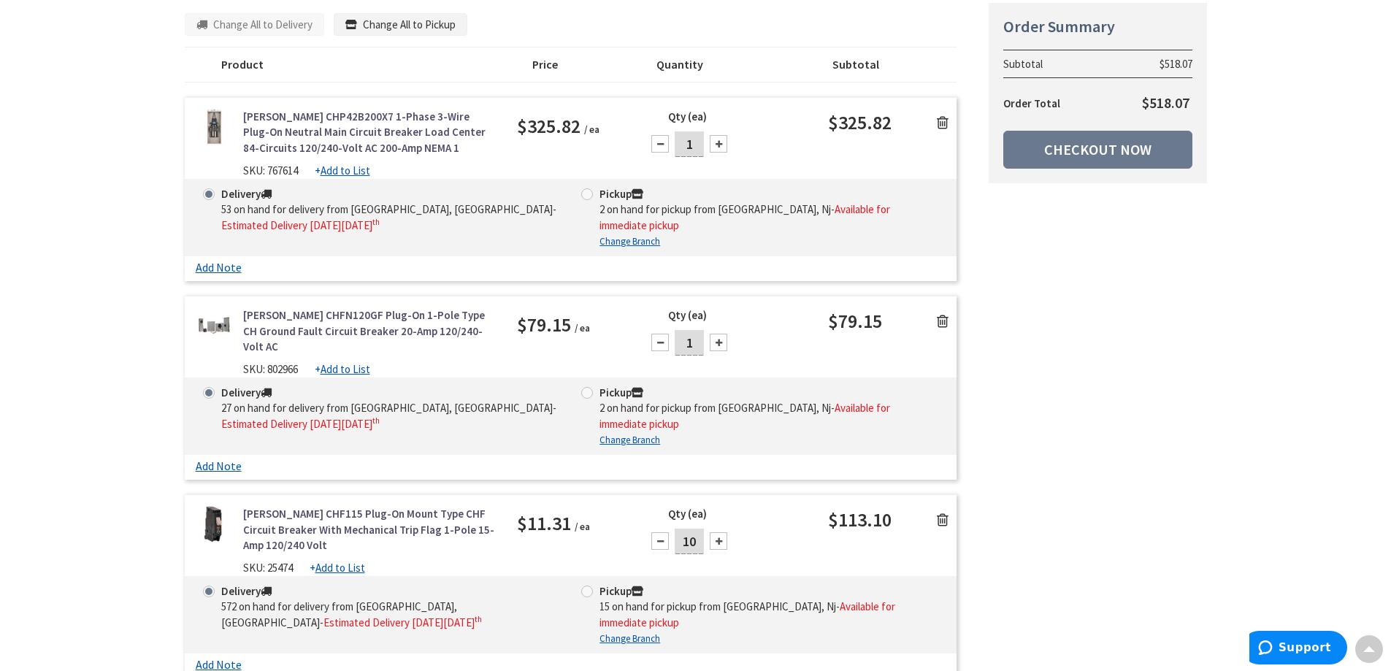
scroll to position [292, 0]
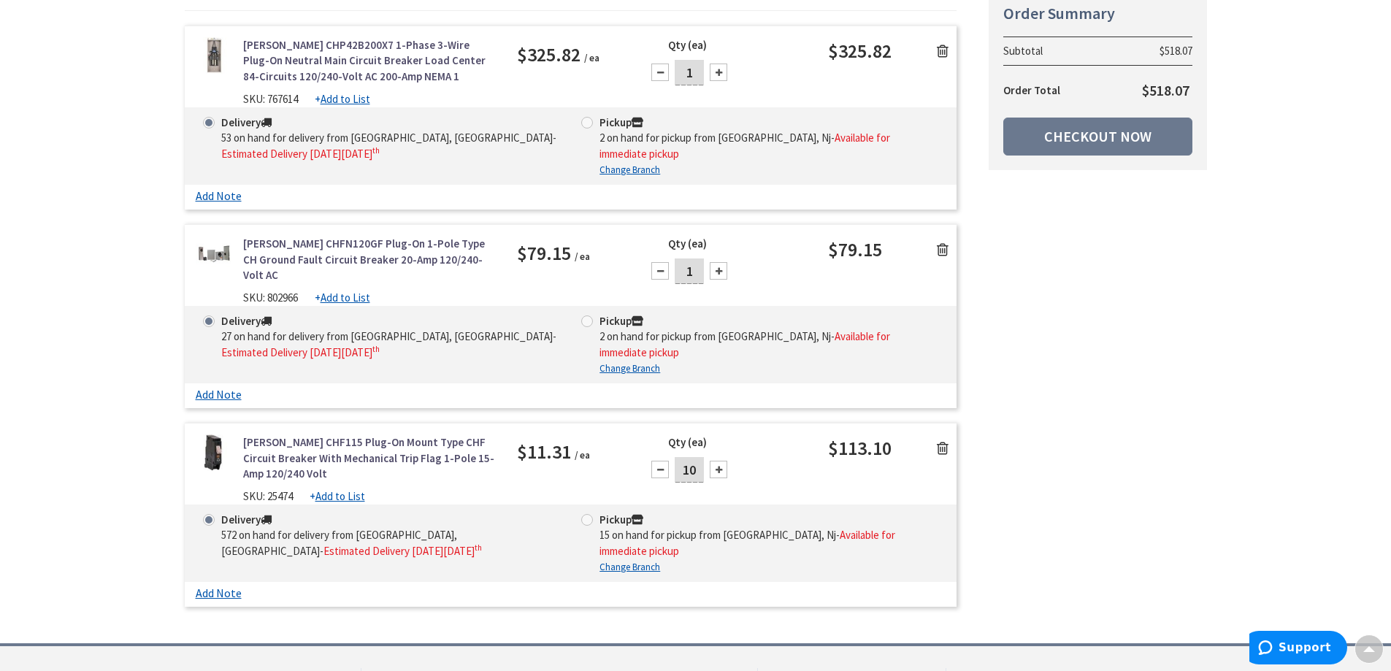
click at [286, 97] on span "SKU: 767614" at bounding box center [270, 99] width 55 height 14
copy div "767614"
click at [282, 291] on span "SKU: 802966" at bounding box center [270, 298] width 55 height 14
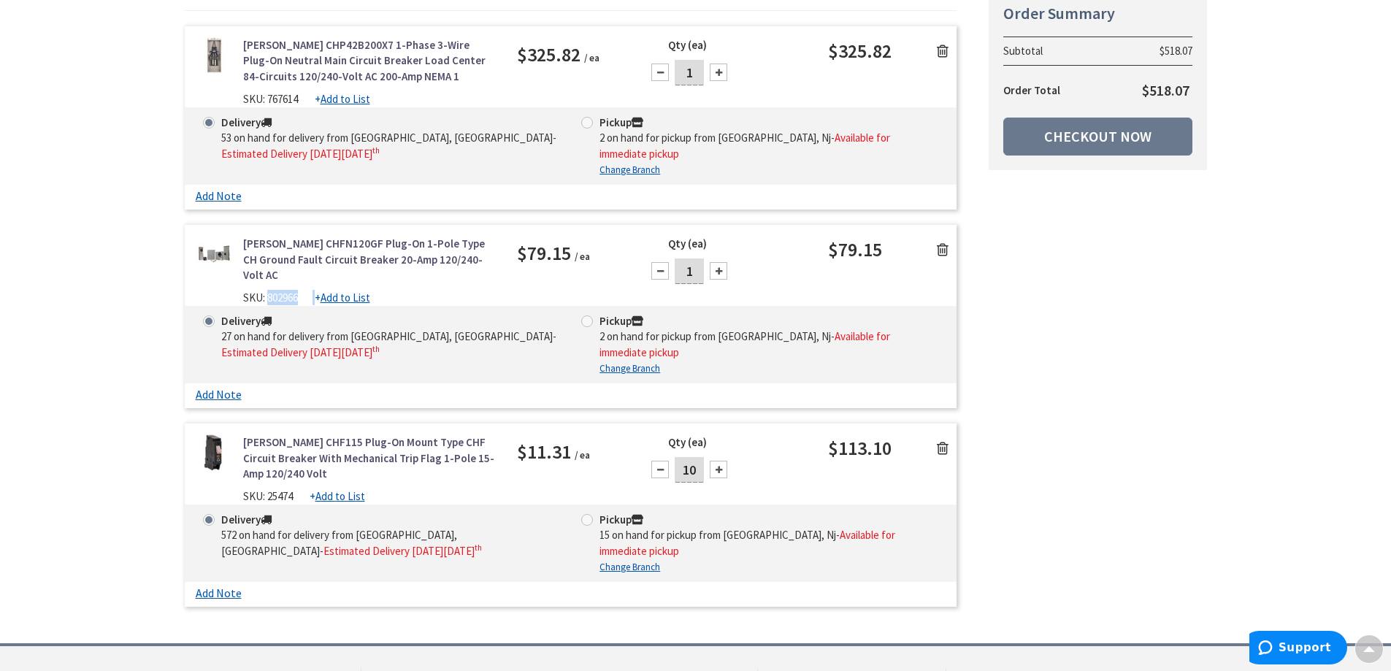
copy div "802966"
click at [283, 489] on span "SKU: 25474" at bounding box center [268, 496] width 50 height 14
copy div "25474"
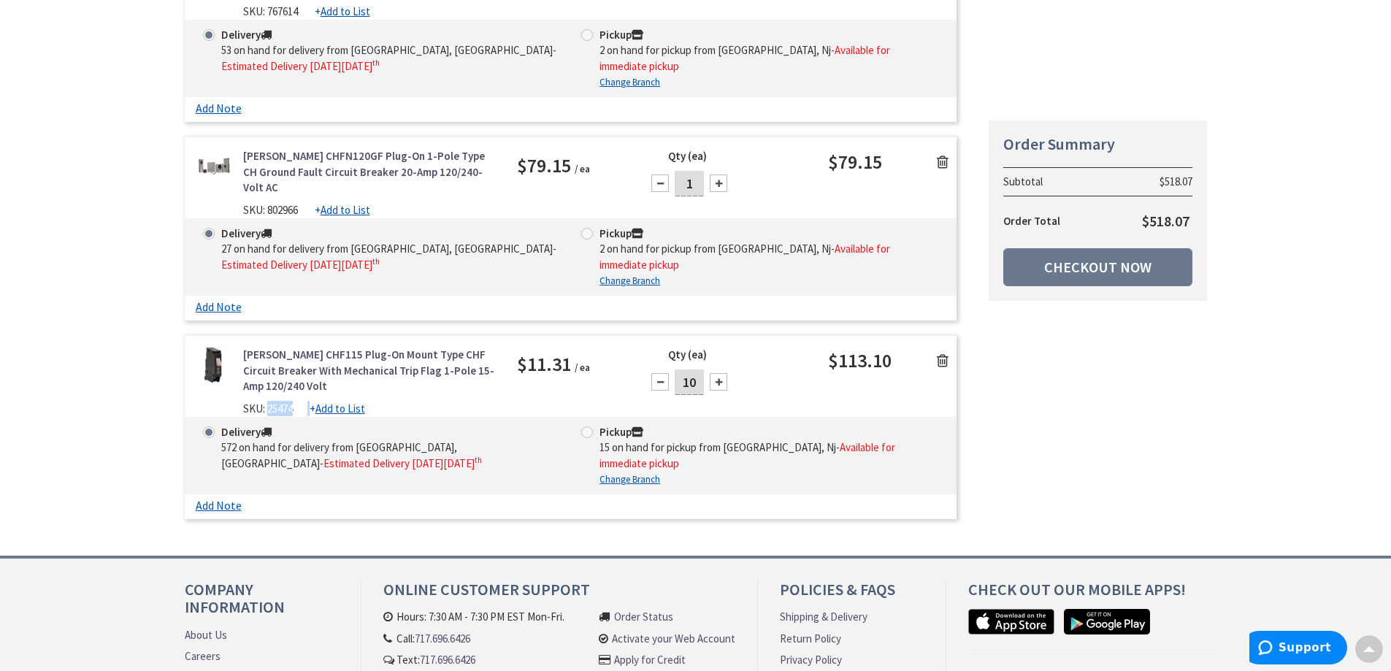
scroll to position [511, 0]
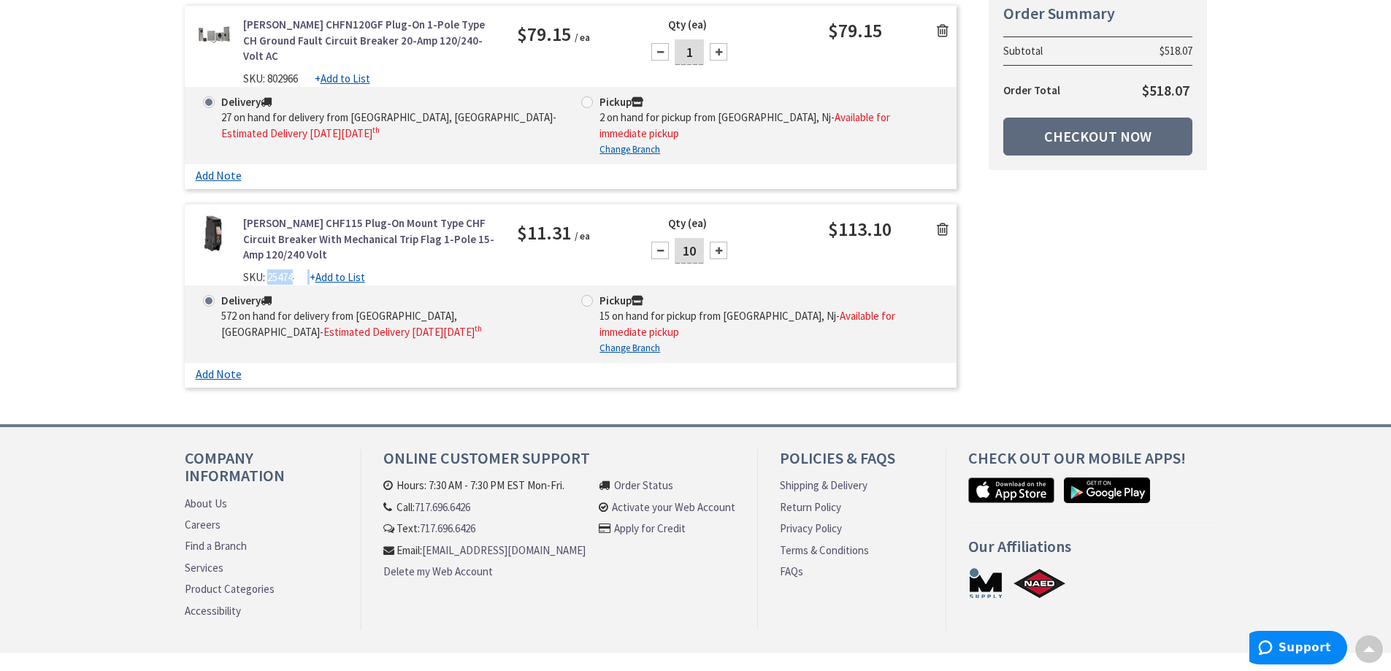
click at [1089, 143] on link "Checkout Now" at bounding box center [1097, 137] width 189 height 38
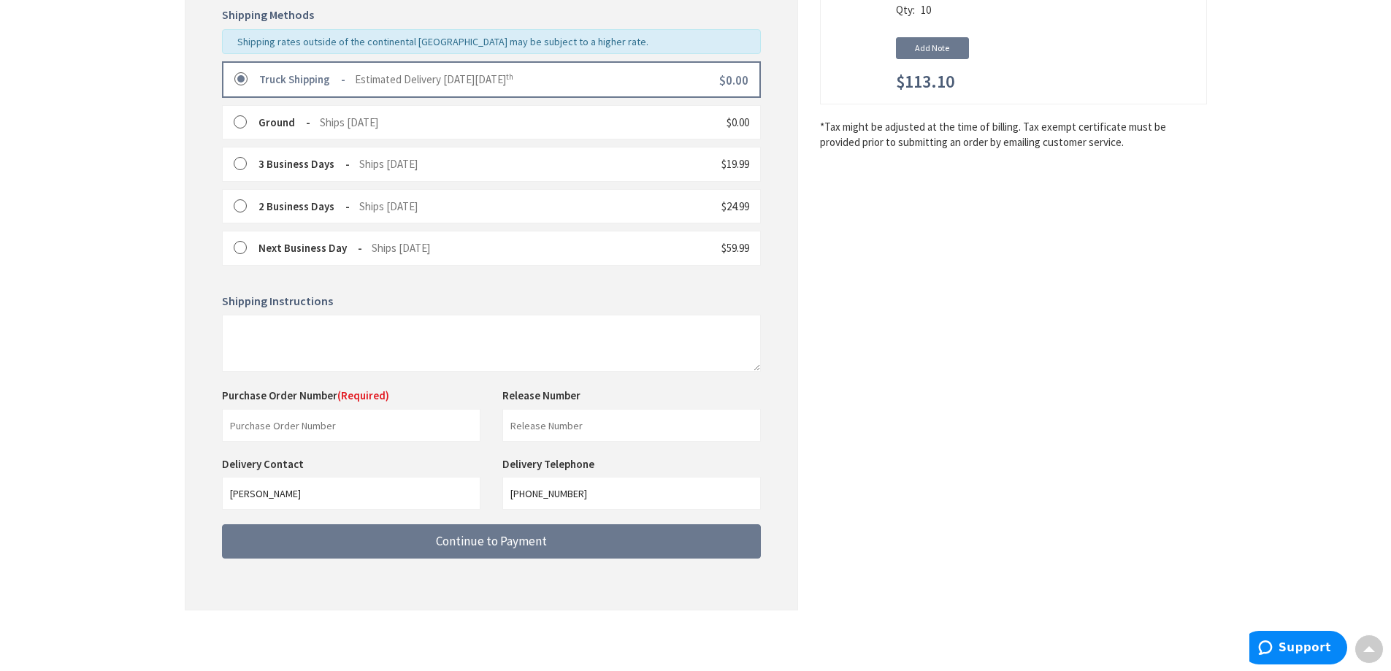
scroll to position [367, 0]
click at [382, 423] on input "text" at bounding box center [351, 423] width 258 height 33
paste input "102775031-001"
type input "102775031-001"
click at [543, 434] on input "text" at bounding box center [631, 423] width 258 height 33
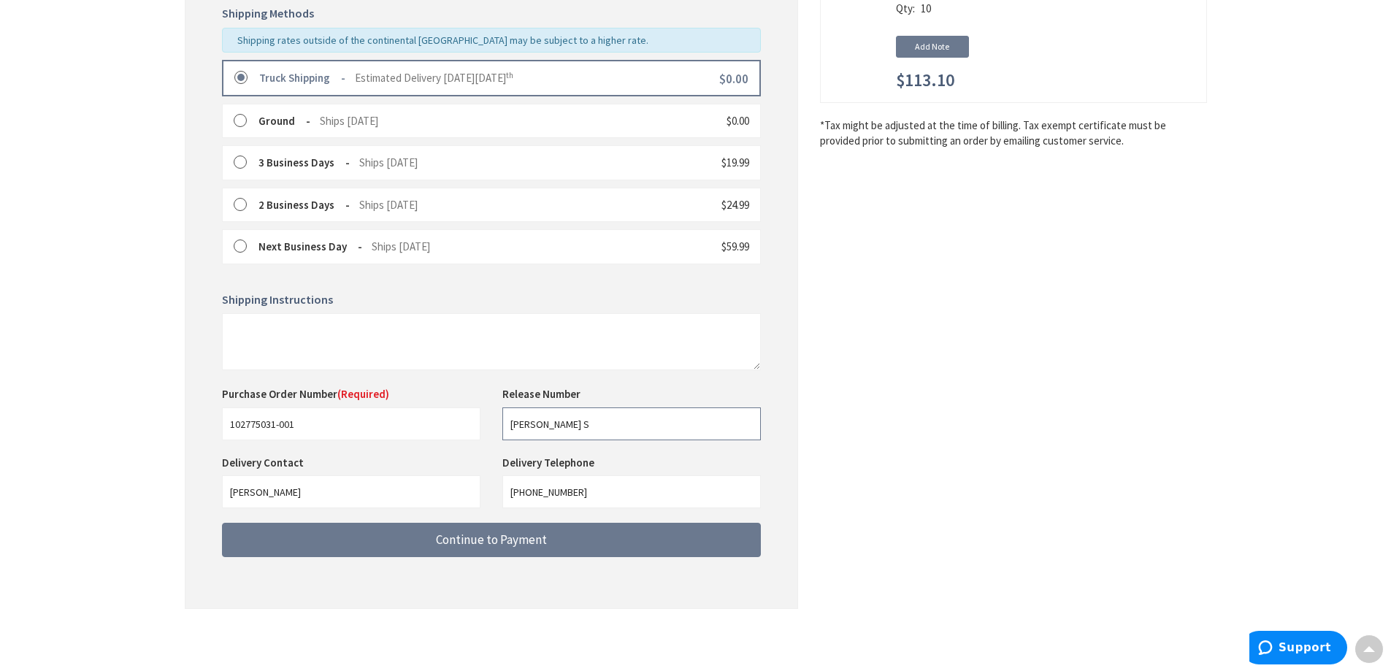
type input "Kruti S"
click at [919, 383] on div "Shipping Review & Payment Estimated Total $518.07 3 Some items on your order ar…" at bounding box center [696, 166] width 1022 height 913
click at [338, 493] on div "Delivery Contact Barry Graziano Delivery Telephone 908-281-1122" at bounding box center [491, 489] width 561 height 68
type input "6092551650"
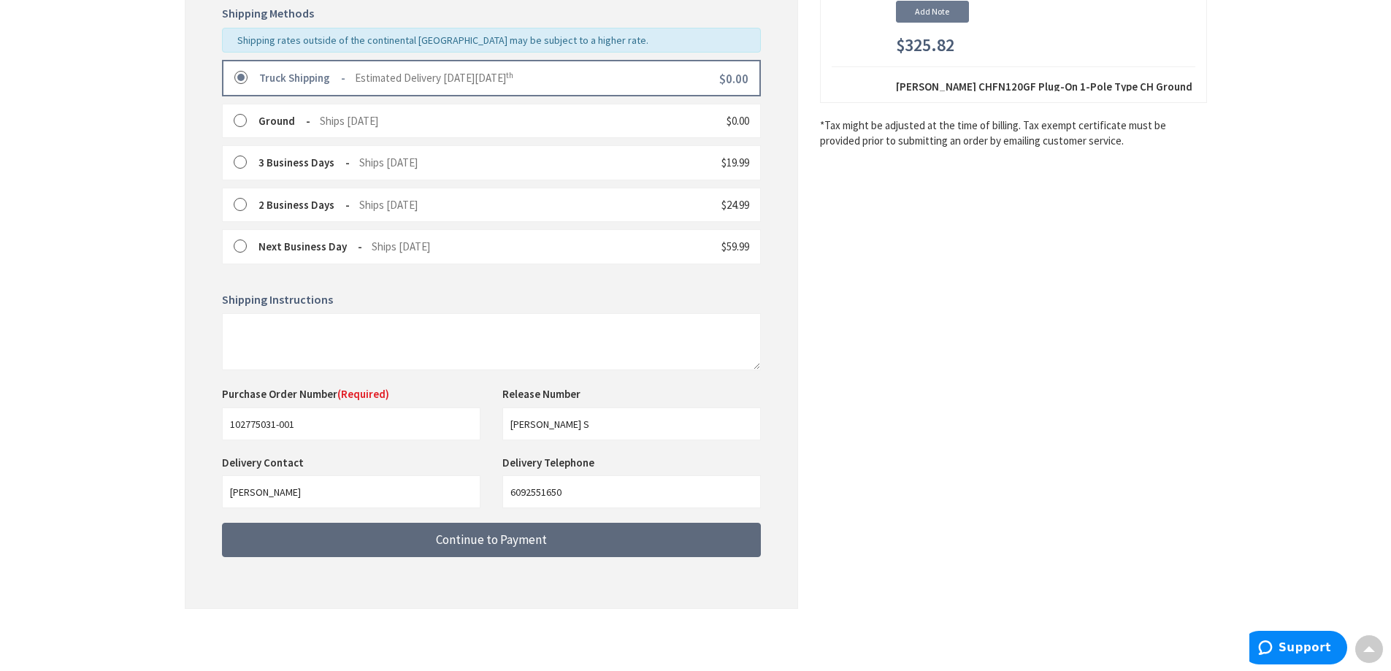
click at [587, 535] on button "Continue to Payment" at bounding box center [491, 540] width 539 height 34
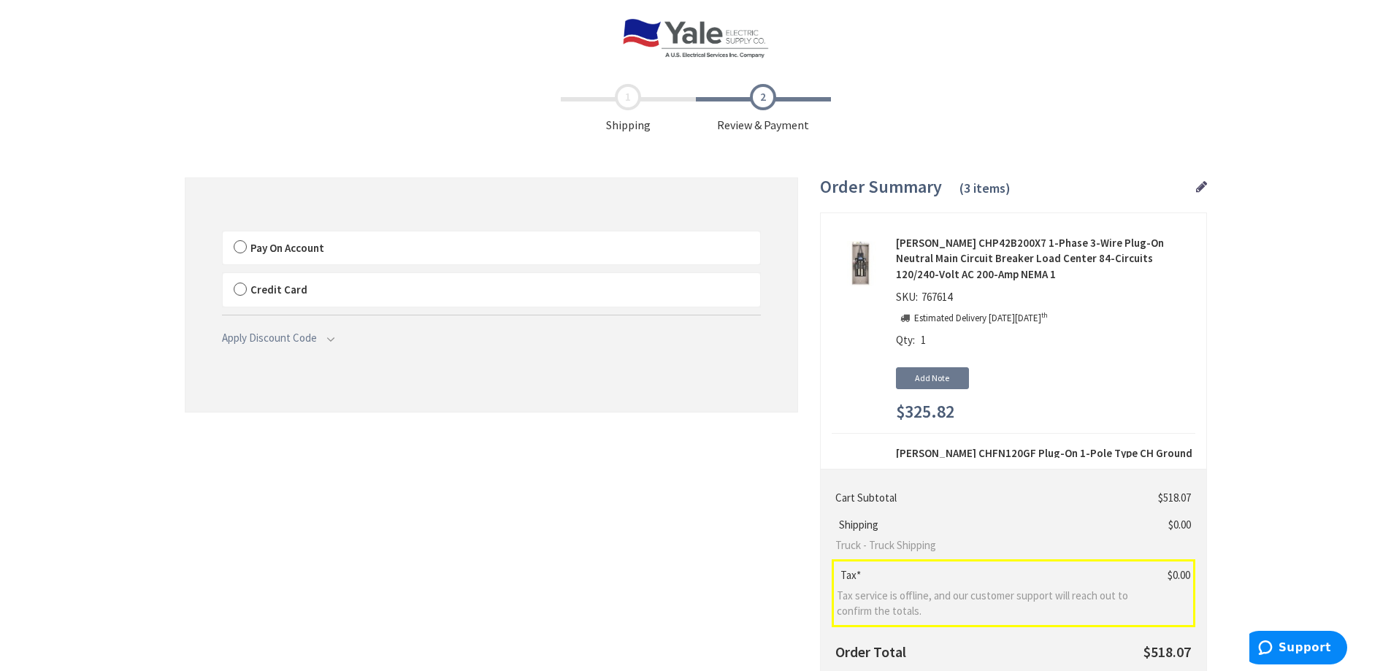
click at [240, 248] on label "Pay On Account" at bounding box center [491, 248] width 537 height 34
click at [223, 234] on input "Pay On Account" at bounding box center [223, 234] width 0 height 0
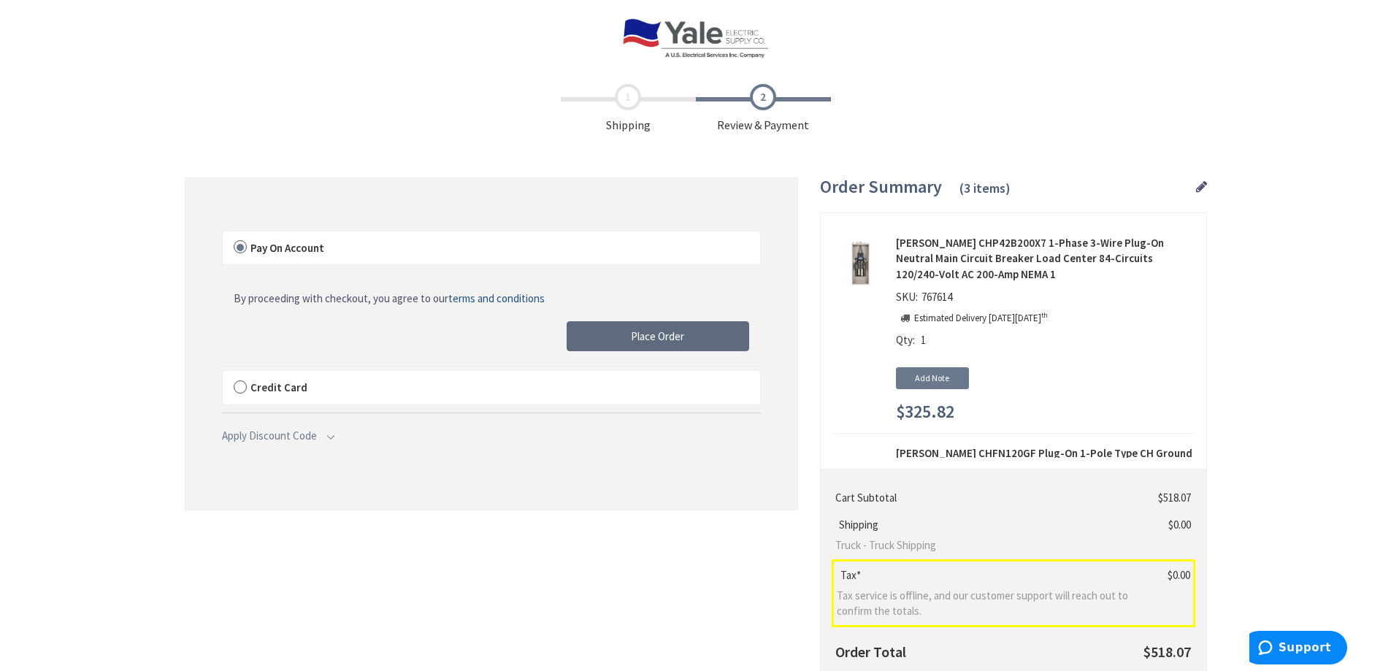
drag, startPoint x: 674, startPoint y: 341, endPoint x: 786, endPoint y: 426, distance: 140.8
click at [675, 341] on span "Place Order" at bounding box center [657, 336] width 53 height 14
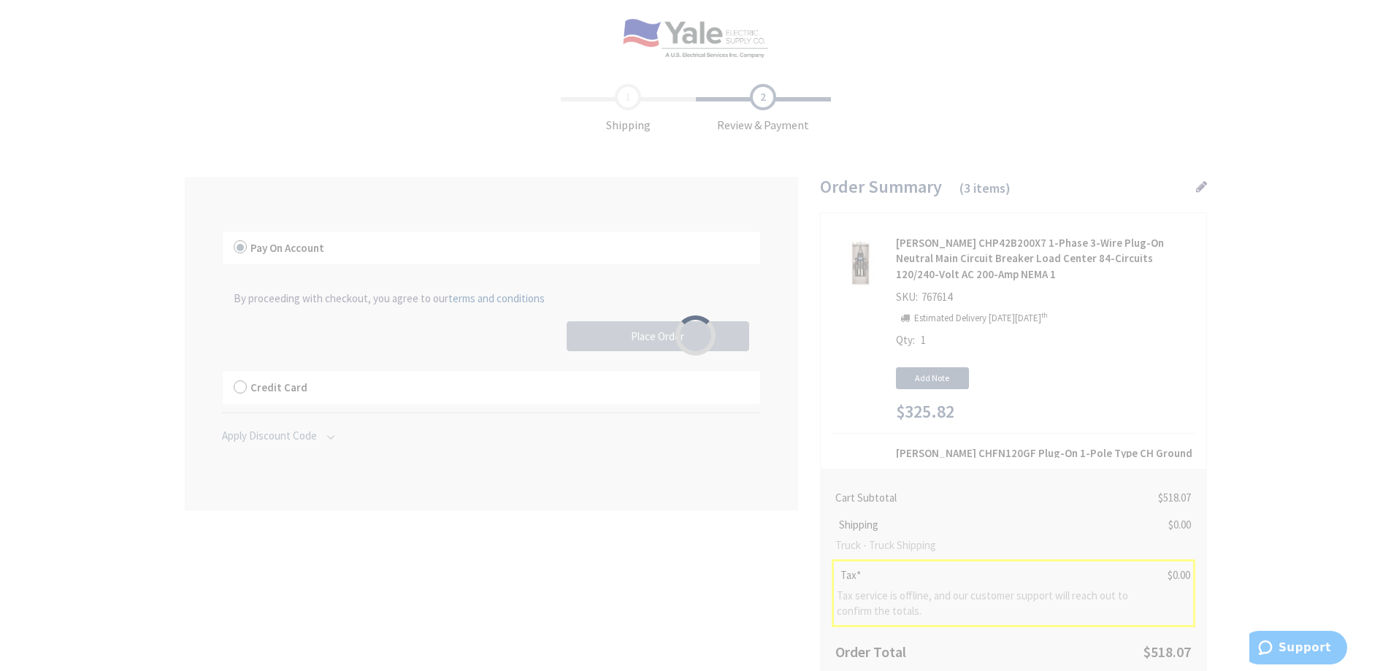
scroll to position [219, 0]
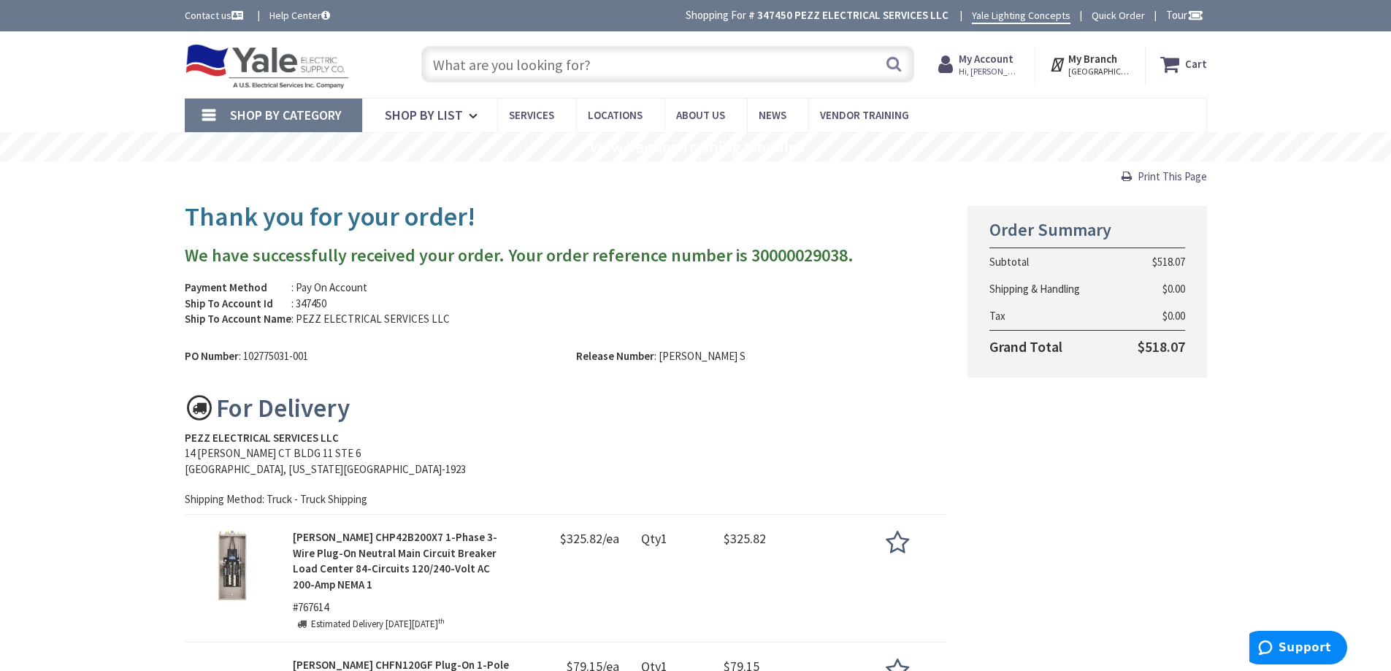
click at [302, 62] on img at bounding box center [267, 66] width 165 height 45
